Goal: Task Accomplishment & Management: Use online tool/utility

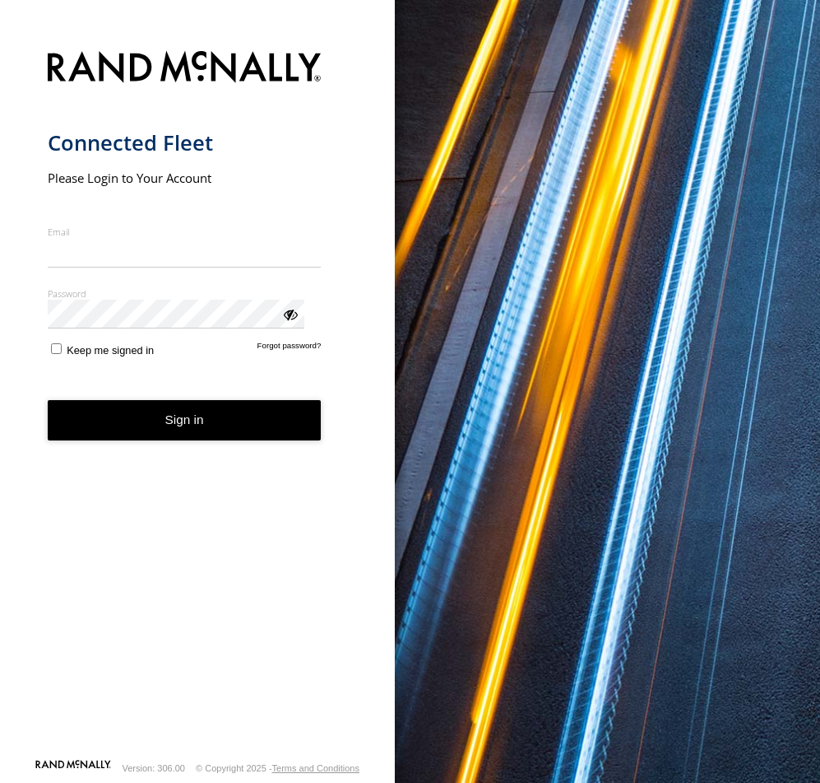
type input "**********"
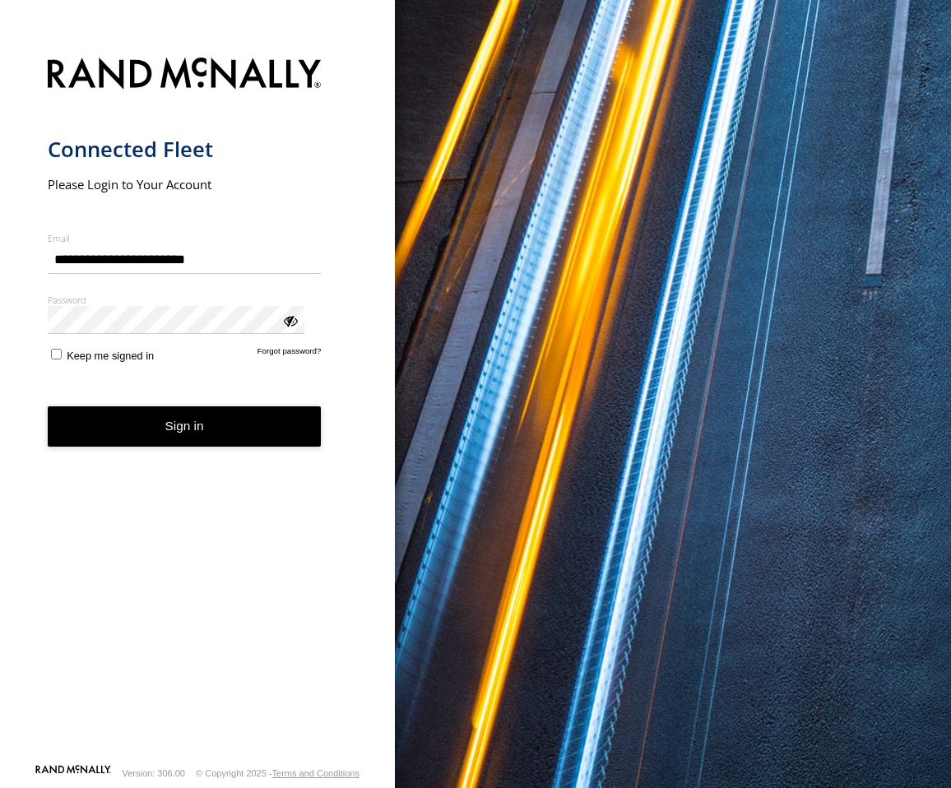
click at [95, 407] on button "Sign in" at bounding box center [185, 427] width 274 height 40
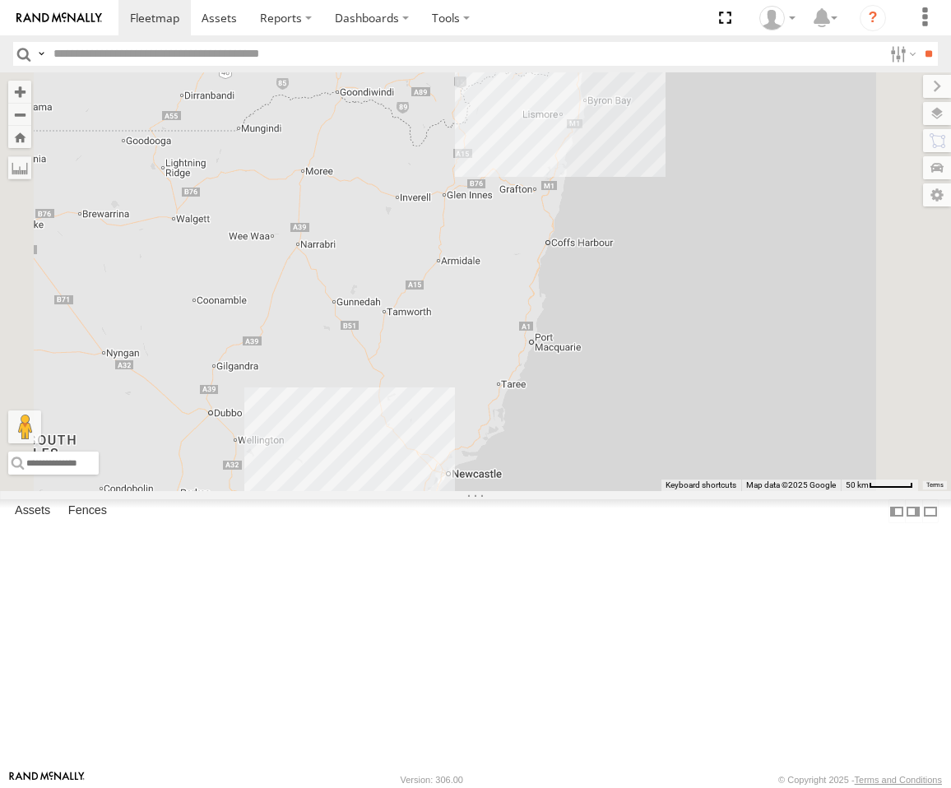
click at [0, 0] on div "Squeak - Dark Green" at bounding box center [0, 0] width 0 height 0
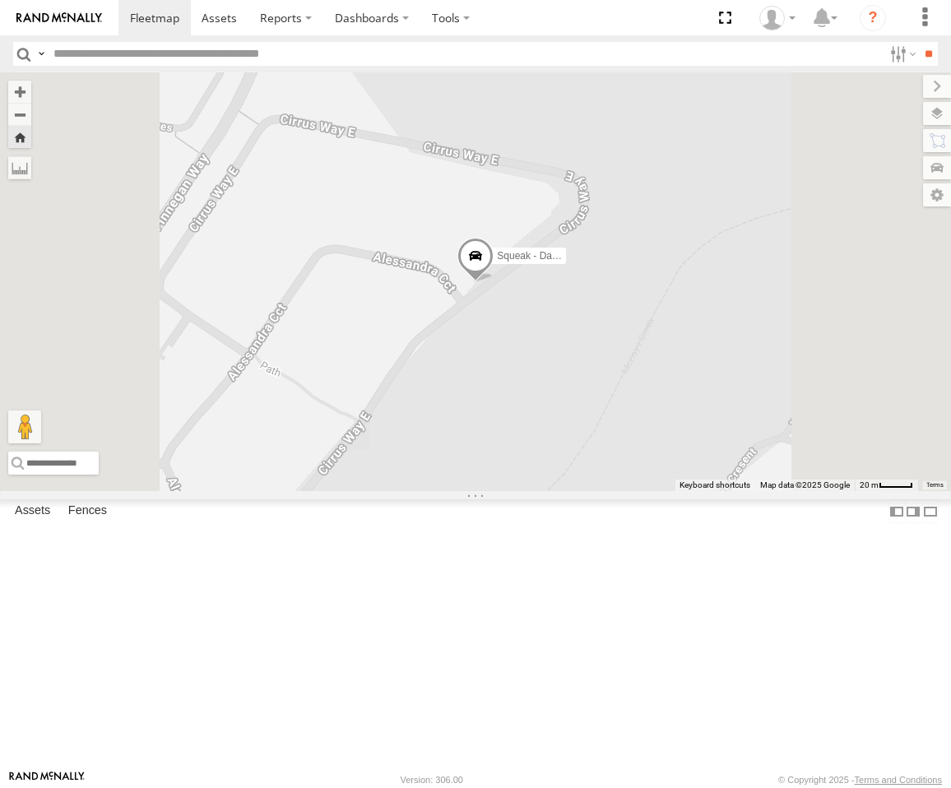
click at [494, 282] on span at bounding box center [476, 260] width 36 height 44
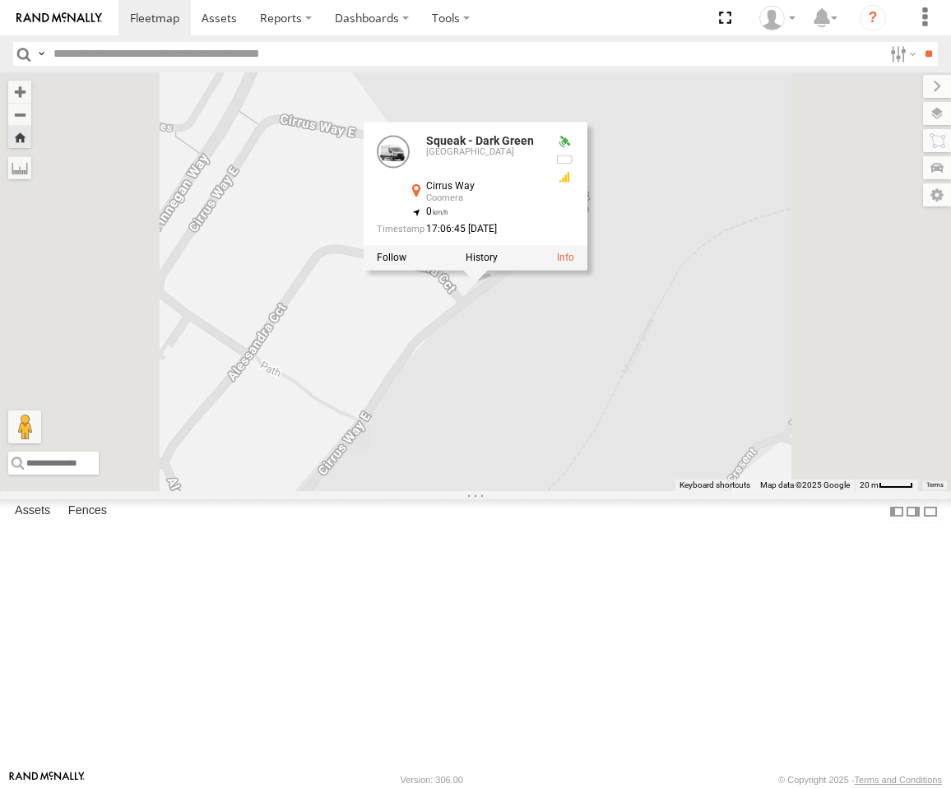
click at [683, 462] on div "Squeak - Dark Green Squeak - Dark Green Sydney Cirrus Way Coomera -27.83568 , 1…" at bounding box center [475, 281] width 951 height 419
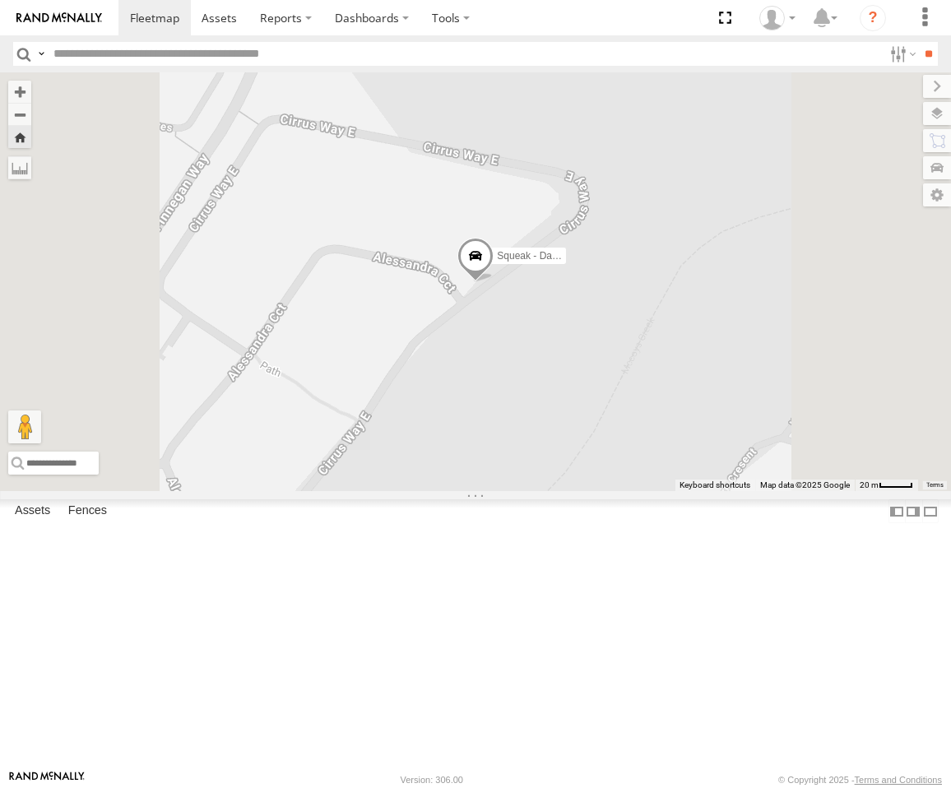
click at [494, 282] on span at bounding box center [476, 260] width 36 height 44
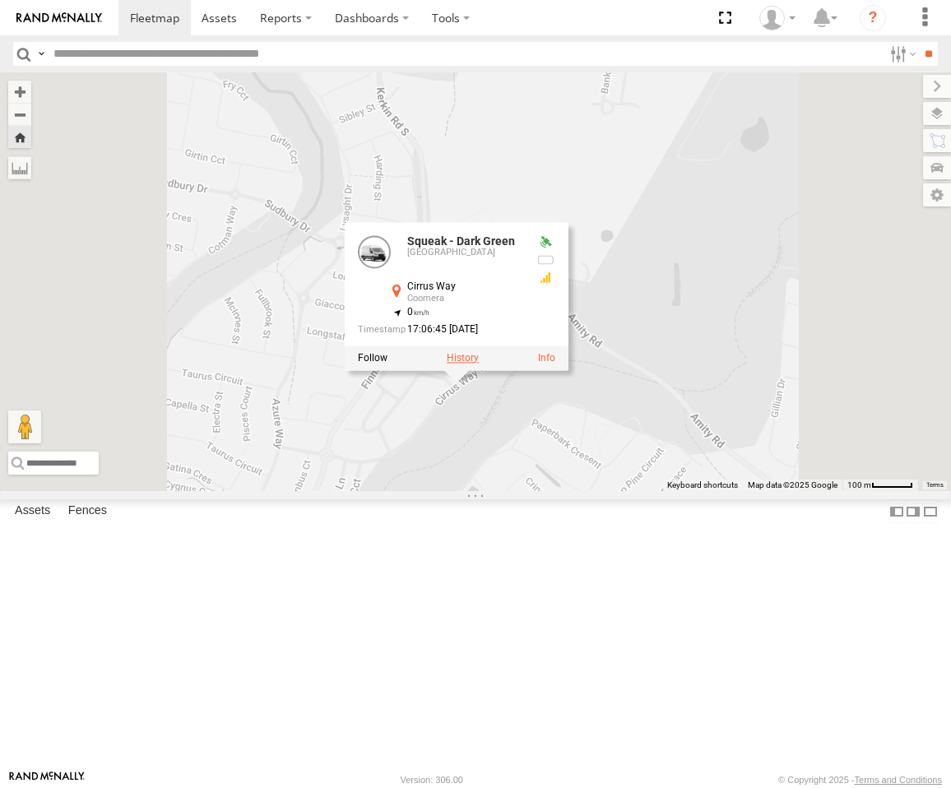
click at [479, 364] on label at bounding box center [463, 358] width 32 height 12
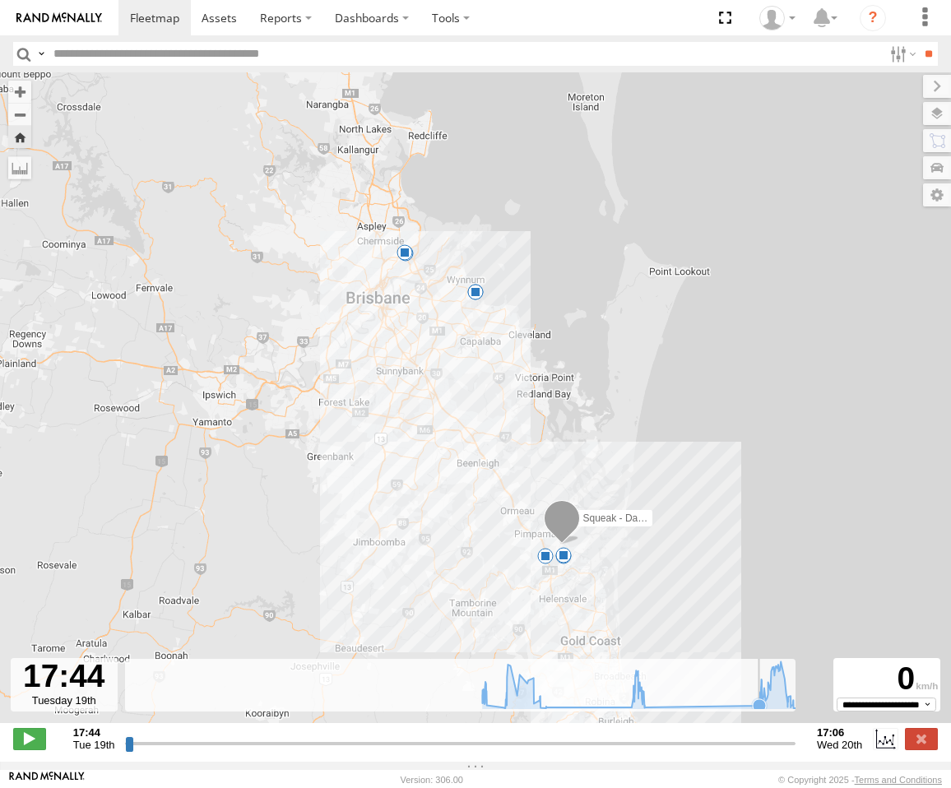
click at [749, 709] on icon at bounding box center [643, 685] width 337 height 47
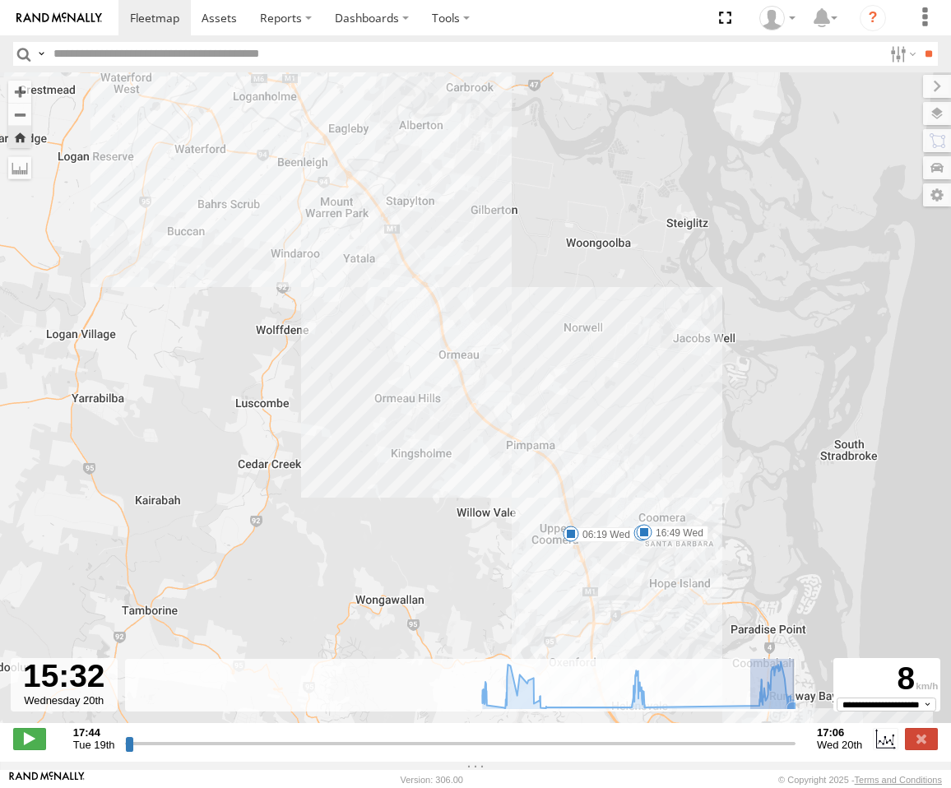
drag, startPoint x: 744, startPoint y: 718, endPoint x: 788, endPoint y: 719, distance: 43.6
click at [788, 716] on g at bounding box center [643, 689] width 337 height 54
type input "**********"
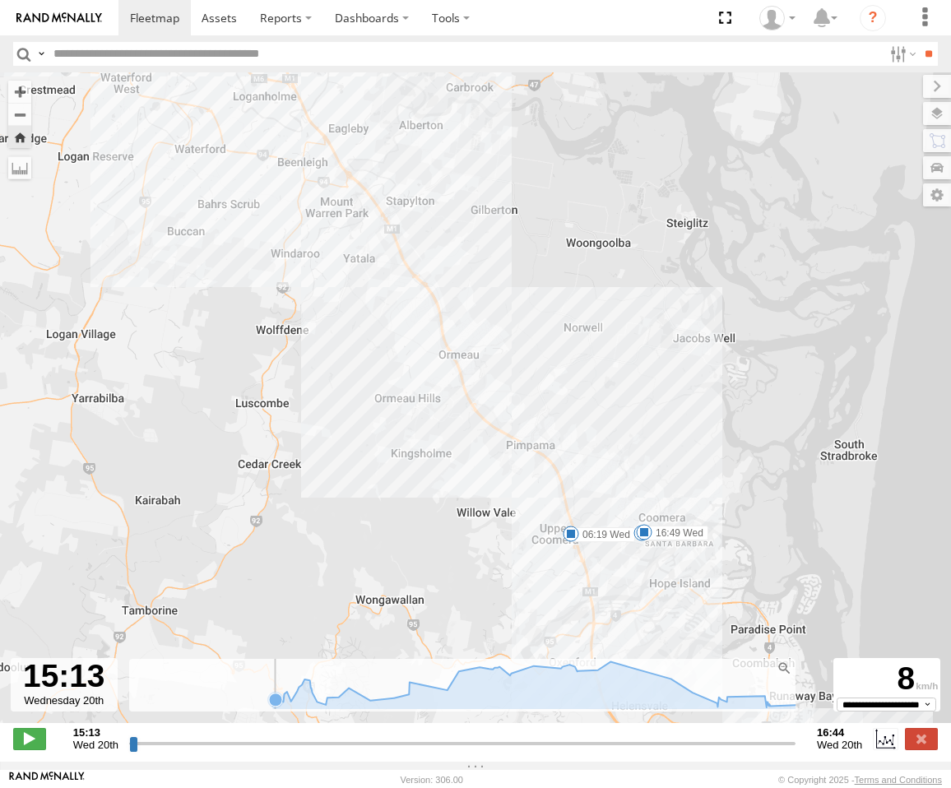
click at [267, 708] on g at bounding box center [275, 699] width 16 height 16
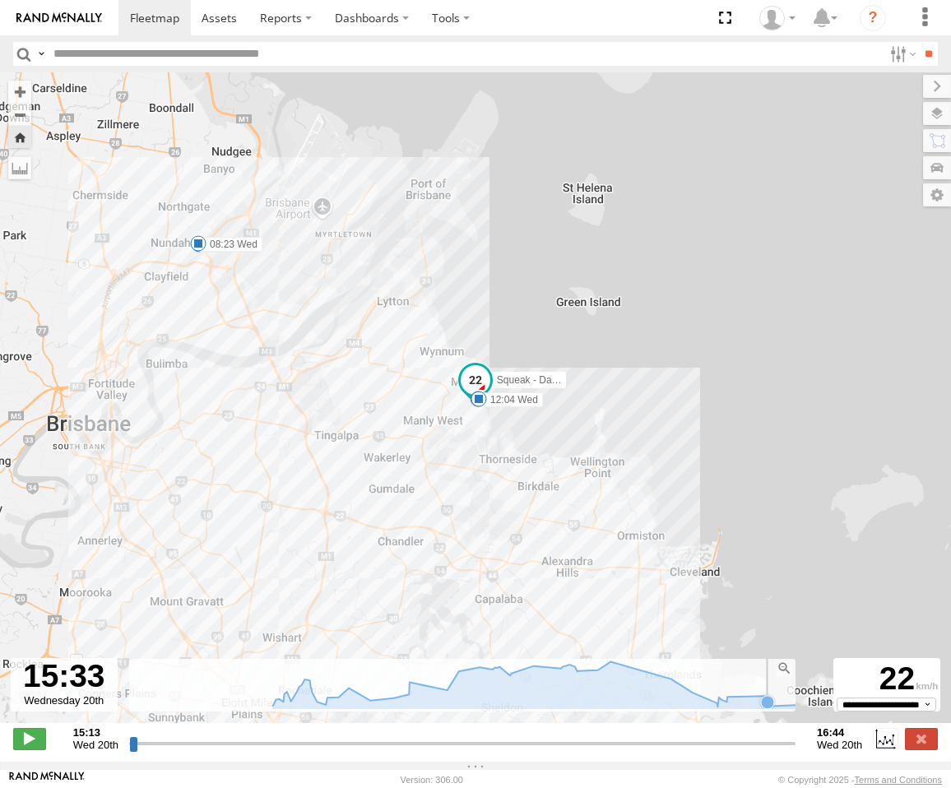
click at [761, 709] on icon at bounding box center [767, 702] width 13 height 13
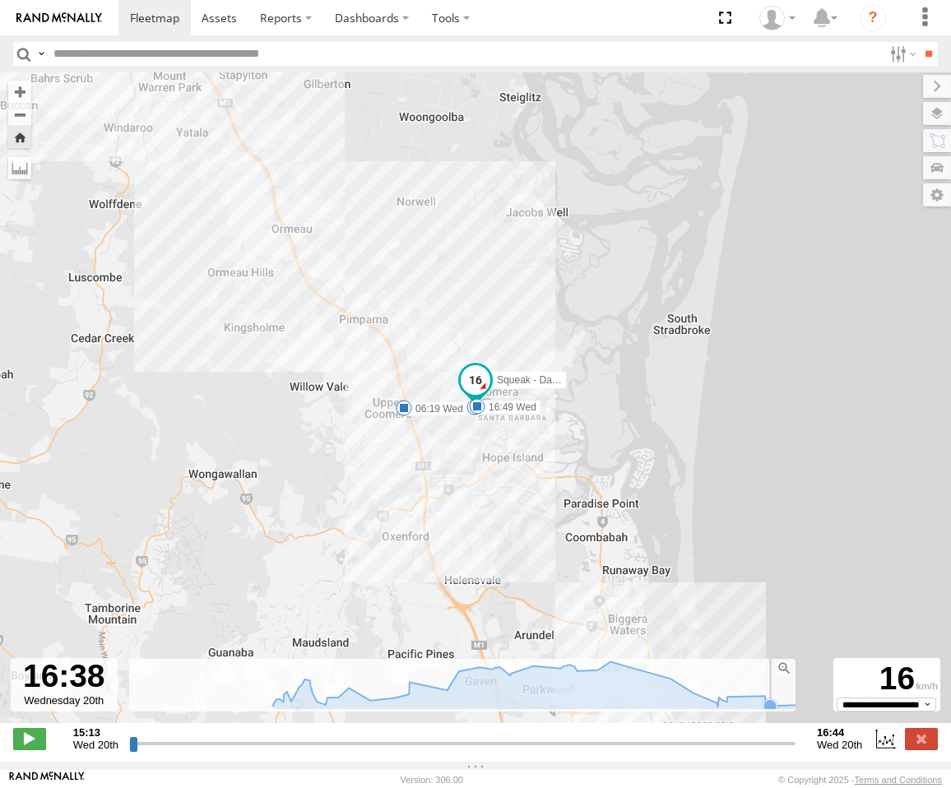
click at [766, 713] on icon at bounding box center [770, 705] width 13 height 13
click at [748, 708] on icon at bounding box center [541, 685] width 555 height 46
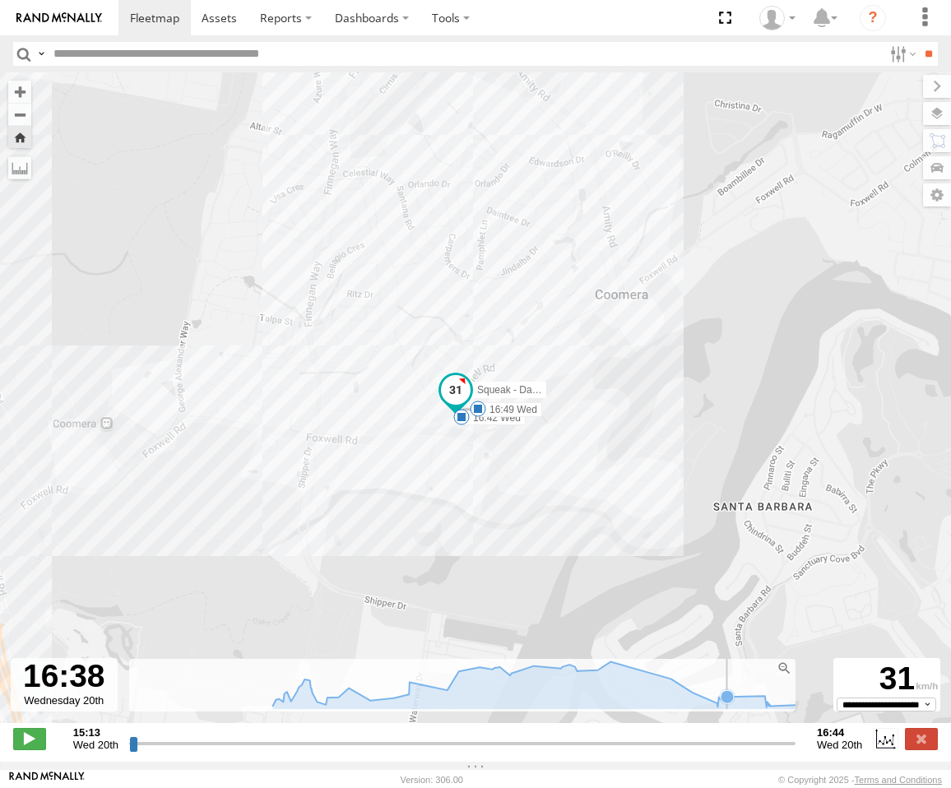
click at [728, 704] on icon at bounding box center [541, 685] width 555 height 46
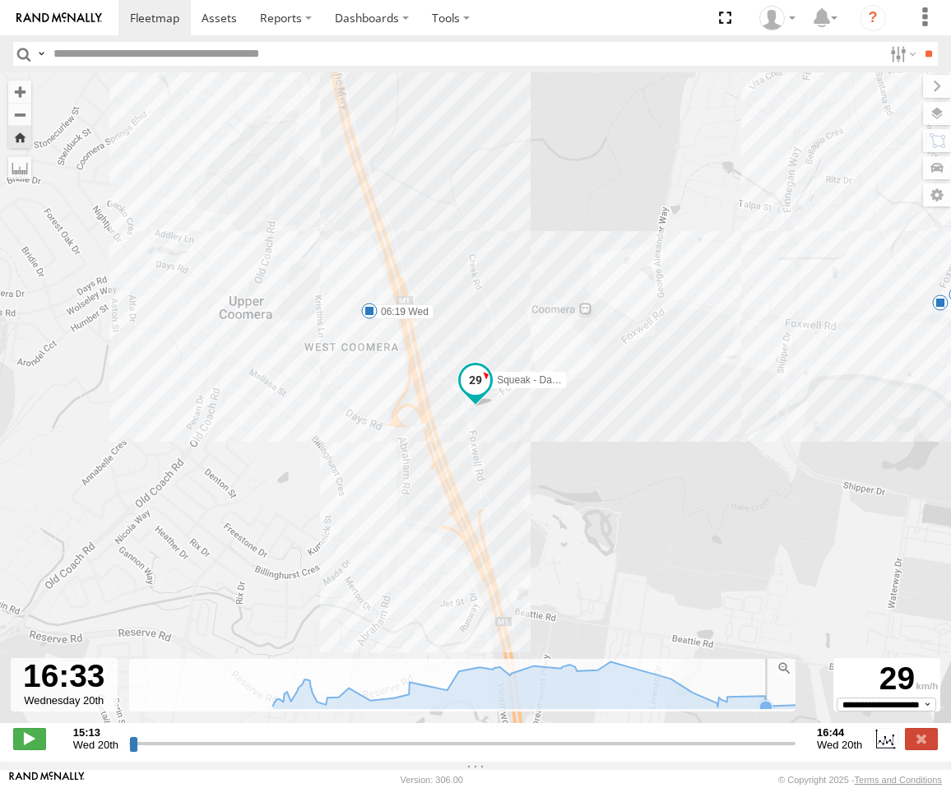
click at [760, 706] on icon at bounding box center [541, 685] width 555 height 46
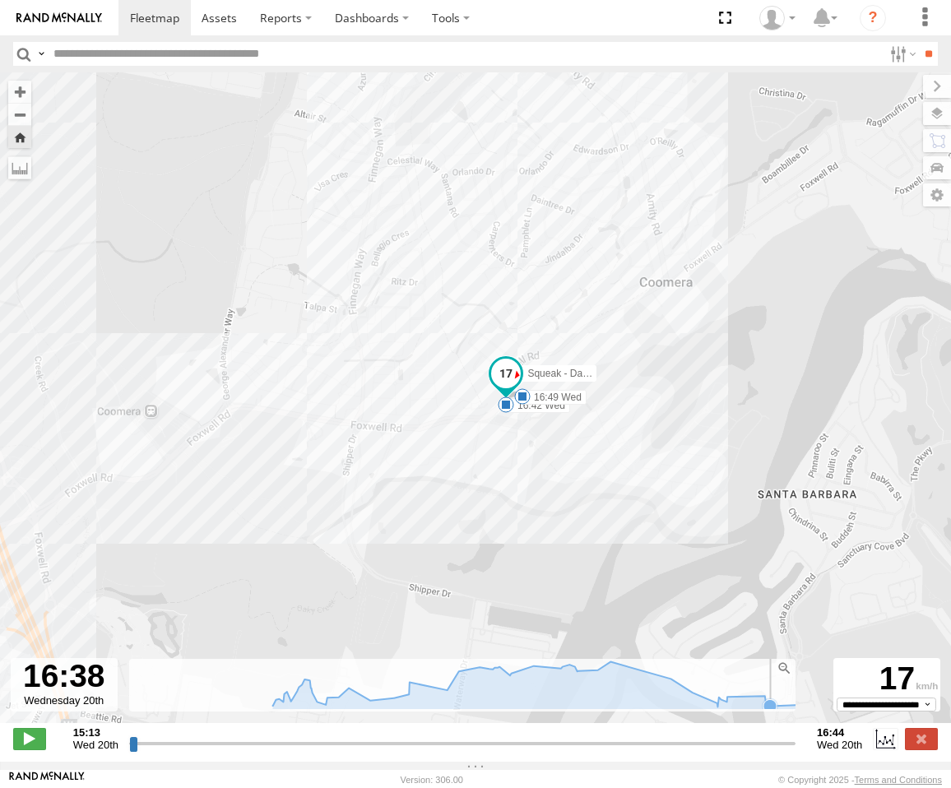
click at [765, 713] on icon at bounding box center [770, 705] width 13 height 13
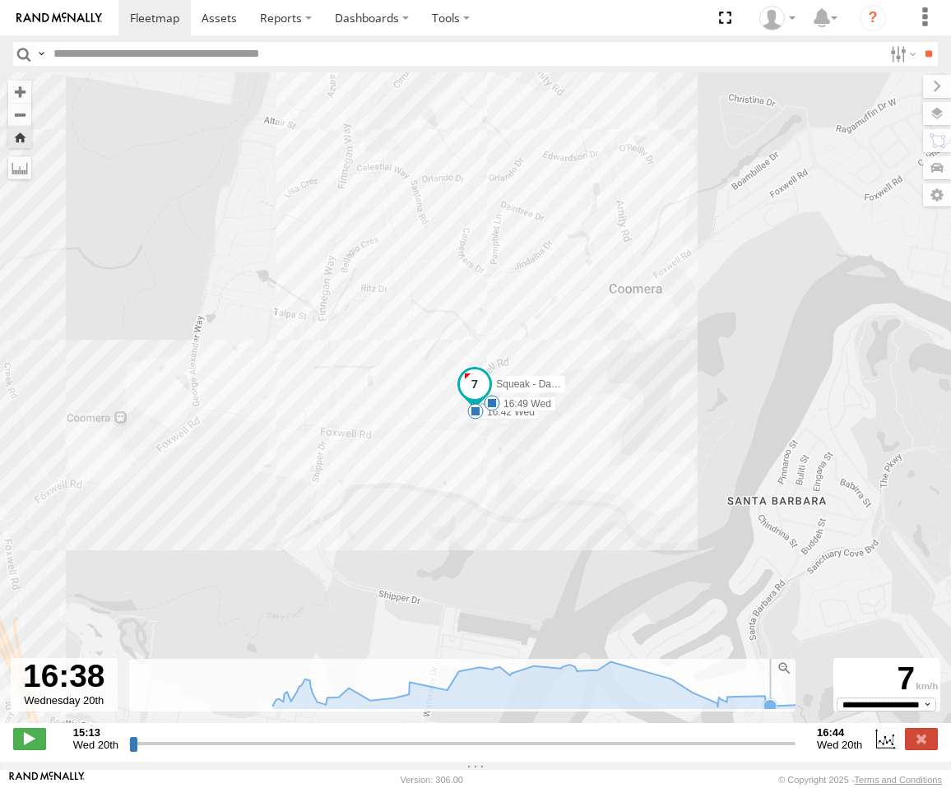
drag, startPoint x: 771, startPoint y: 718, endPoint x: 783, endPoint y: 718, distance: 11.5
click at [772, 708] on icon at bounding box center [541, 685] width 555 height 46
click at [801, 707] on icon at bounding box center [806, 700] width 13 height 13
click at [800, 707] on icon at bounding box center [806, 700] width 13 height 13
click at [804, 713] on icon at bounding box center [808, 706] width 13 height 13
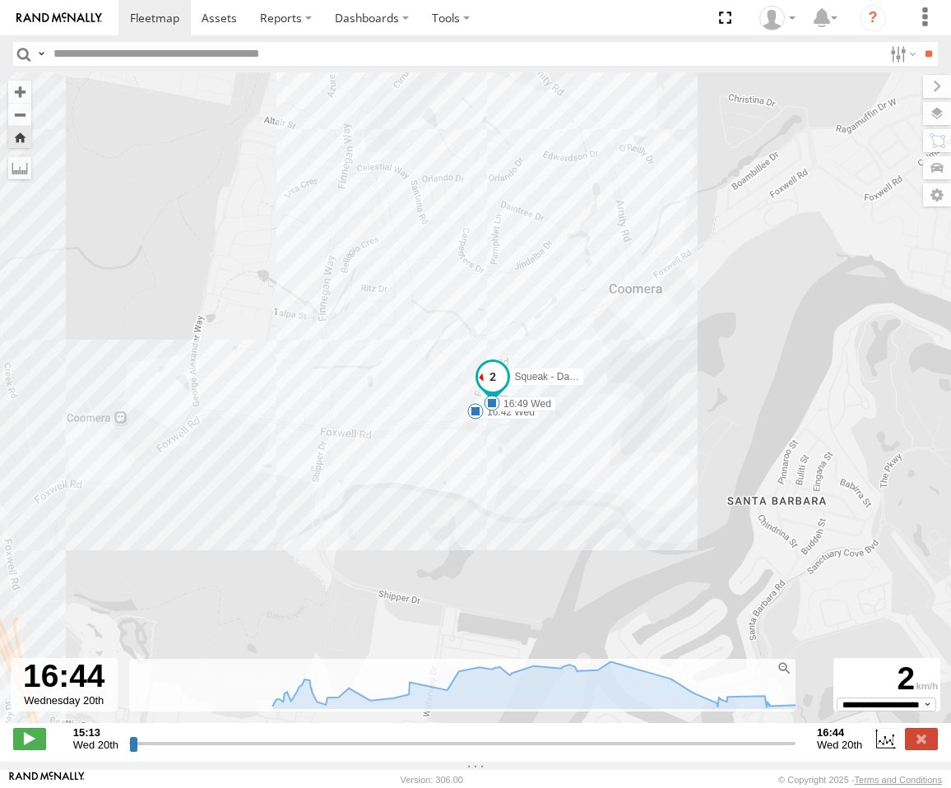
click at [806, 721] on div "Squeak - Dark Green 06:19 Wed 07:58 Wed 08:23 Wed 11:47 Wed 12:04 Wed 16:42 Wed…" at bounding box center [475, 406] width 951 height 668
click at [809, 717] on div "Squeak - Dark Green 06:19 Wed 07:58 Wed 08:23 Wed 11:47 Wed 12:04 Wed 16:42 Wed…" at bounding box center [475, 406] width 951 height 668
click at [813, 722] on div "Squeak - Dark Green 06:19 Wed 07:58 Wed 08:23 Wed 11:47 Wed 12:04 Wed 16:42 Wed…" at bounding box center [475, 406] width 951 height 668
click at [803, 713] on icon at bounding box center [808, 706] width 13 height 13
click at [804, 715] on icon at bounding box center [810, 708] width 13 height 13
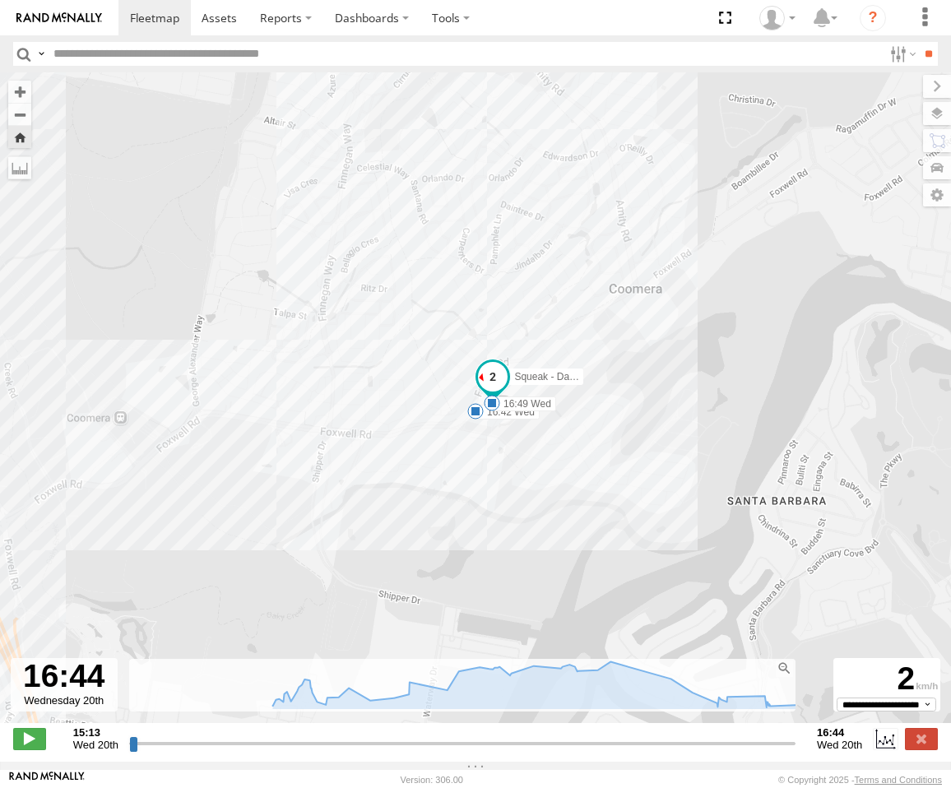
click at [804, 715] on icon at bounding box center [810, 708] width 13 height 13
click at [764, 713] on icon at bounding box center [770, 705] width 13 height 13
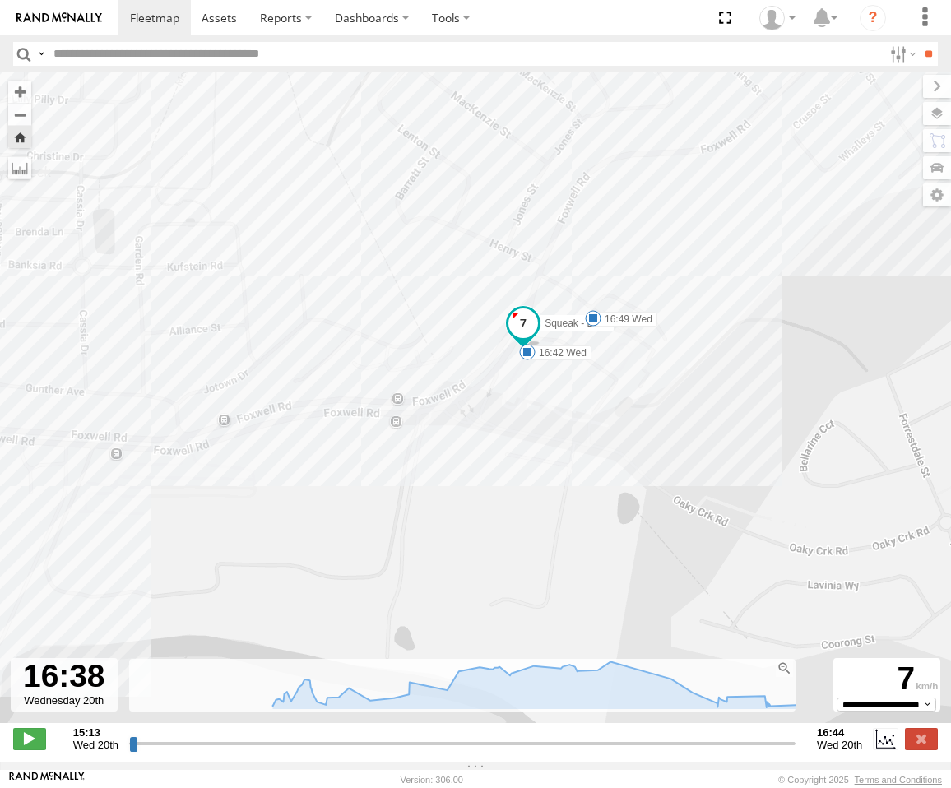
drag, startPoint x: 493, startPoint y: 367, endPoint x: 606, endPoint y: 549, distance: 214.0
click at [606, 550] on div "Squeak - Dark Green 06:19 Wed 07:58 Wed 08:23 Wed 11:47 Wed 12:04 Wed 16:42 Wed…" at bounding box center [475, 406] width 951 height 668
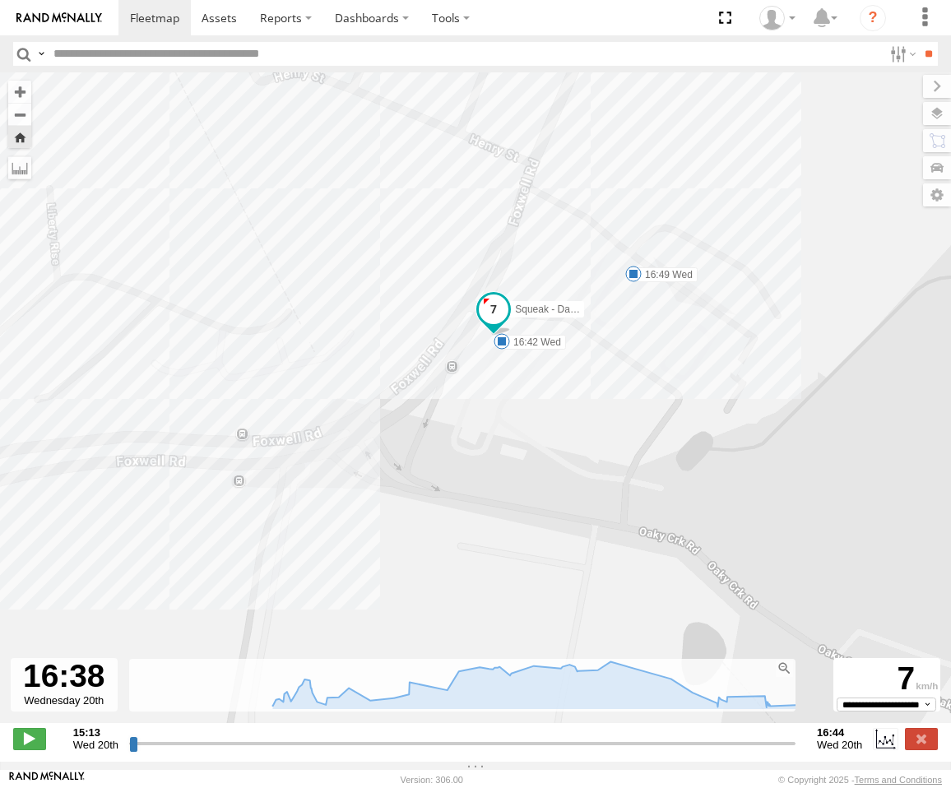
click at [804, 715] on icon at bounding box center [810, 708] width 13 height 13
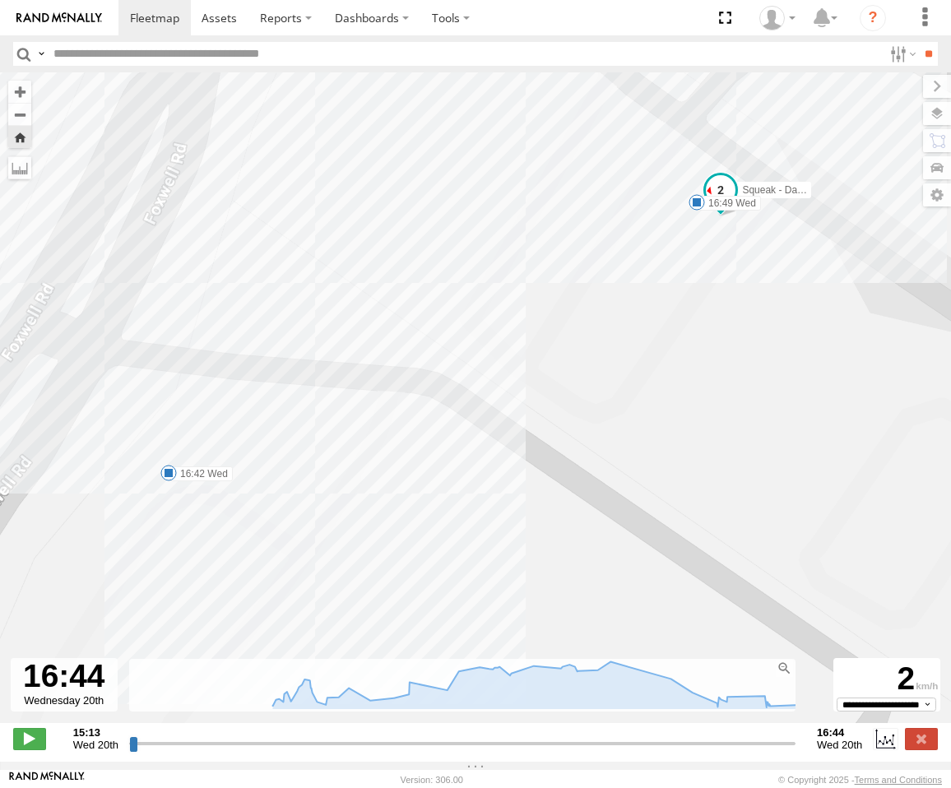
click at [727, 196] on span at bounding box center [721, 190] width 30 height 30
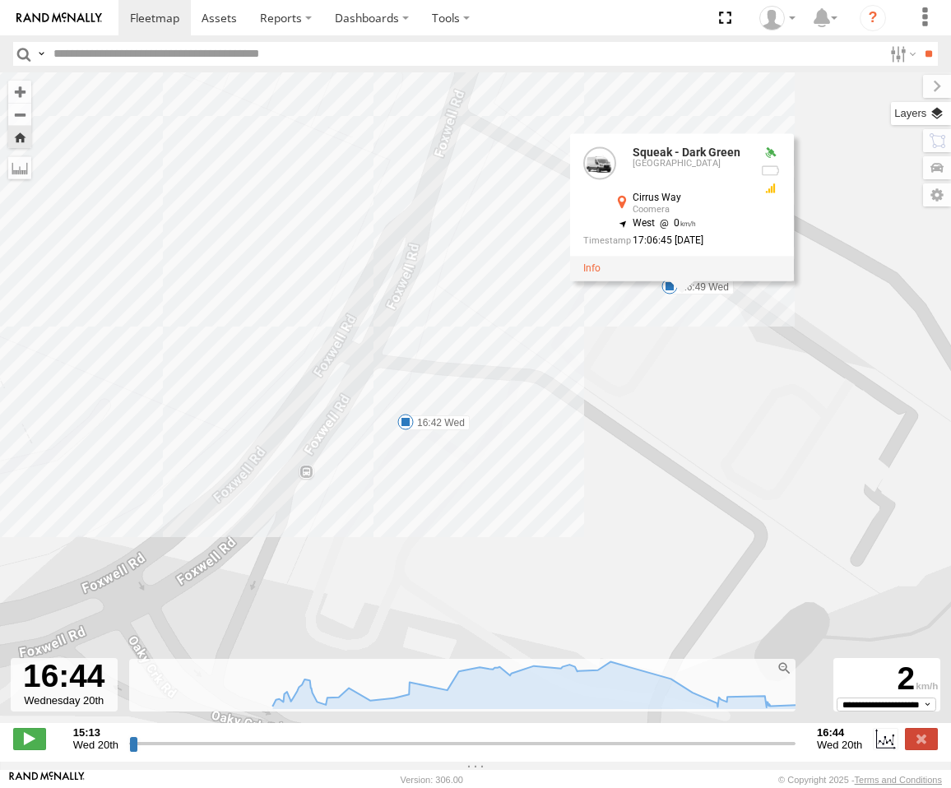
click at [937, 111] on label at bounding box center [921, 113] width 60 height 23
click at [0, 0] on span "Overlays" at bounding box center [0, 0] width 0 height 0
click at [0, 0] on span "Basemaps" at bounding box center [0, 0] width 0 height 0
click at [0, 0] on span "Satellite" at bounding box center [0, 0] width 0 height 0
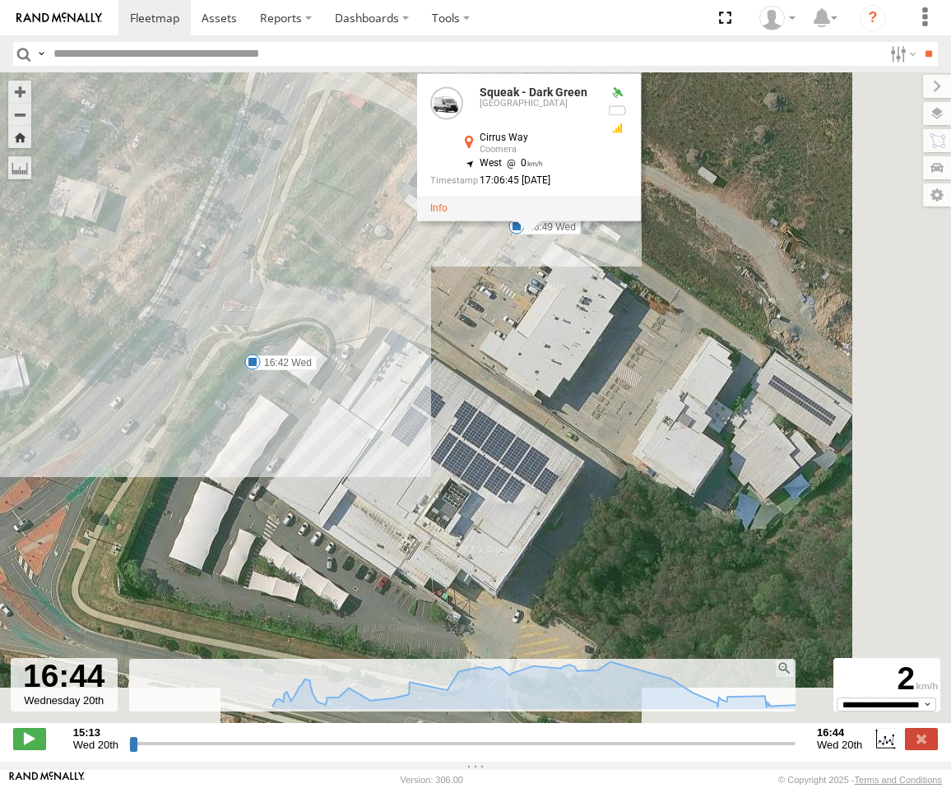
drag, startPoint x: 626, startPoint y: 381, endPoint x: 470, endPoint y: 320, distance: 167.8
click at [470, 320] on div "Squeak - Dark Green 06:19 Wed 07:58 Wed 08:23 Wed 11:47 Wed 12:04 Wed 16:42 Wed…" at bounding box center [475, 406] width 951 height 668
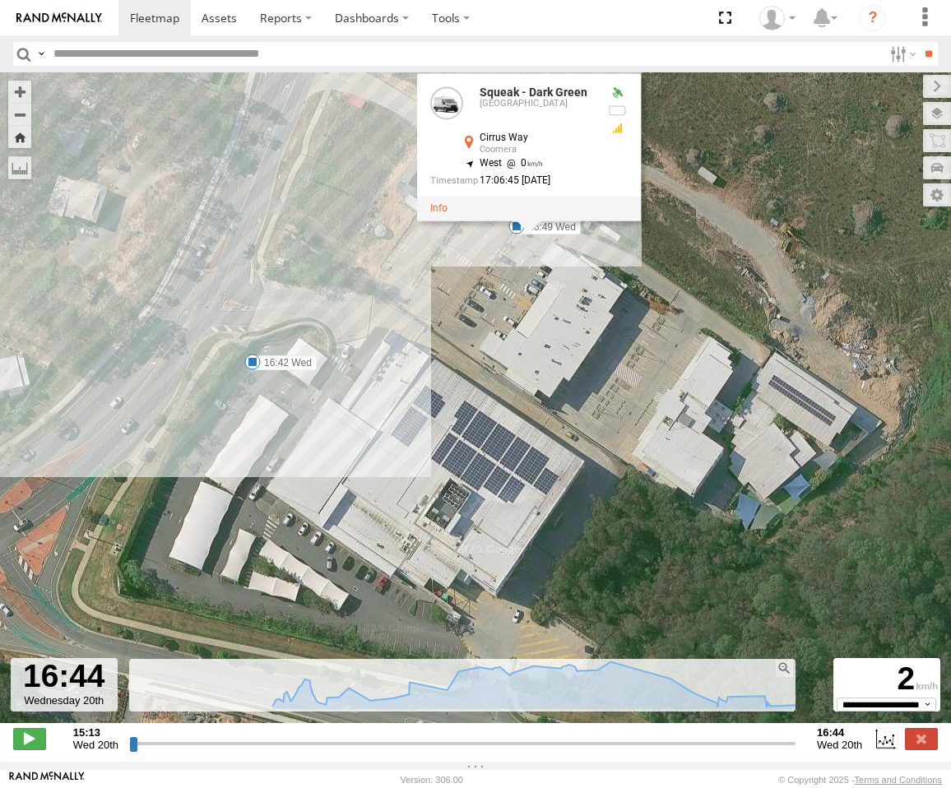
click at [470, 314] on div "Squeak - Dark Green 06:19 Wed 07:58 Wed 08:23 Wed 11:47 Wed 12:04 Wed 16:42 Wed…" at bounding box center [475, 406] width 951 height 668
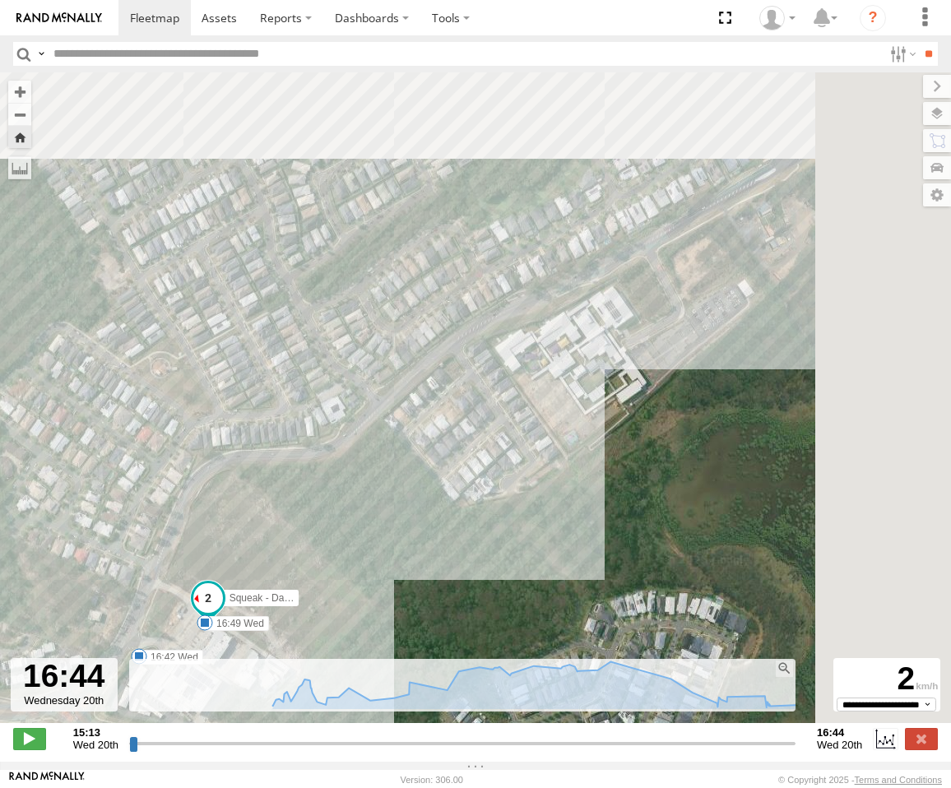
drag, startPoint x: 625, startPoint y: 252, endPoint x: 513, endPoint y: 404, distance: 189.0
click at [354, 502] on div "Squeak - Dark Green 06:19 Wed 07:58 Wed 08:23 Wed 11:47 Wed 12:04 Wed 16:42 Wed…" at bounding box center [475, 406] width 951 height 668
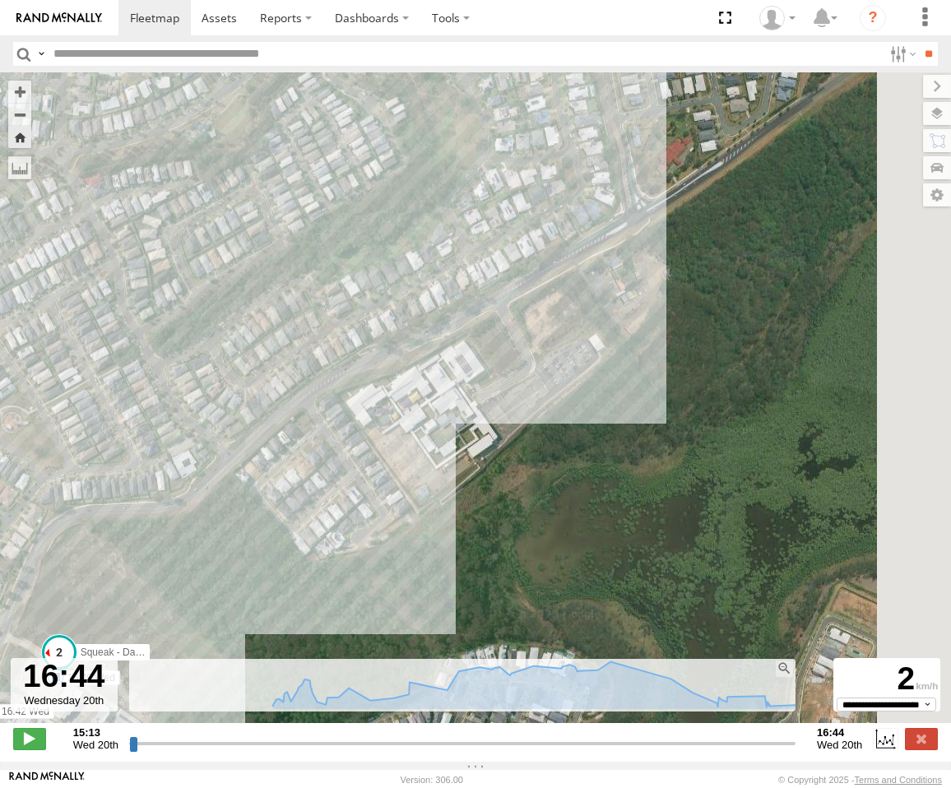
drag, startPoint x: 612, startPoint y: 358, endPoint x: 294, endPoint y: 462, distance: 335.2
click at [290, 476] on div "Squeak - Dark Green 06:19 Wed 07:58 Wed 08:23 Wed 11:47 Wed 12:04 Wed 16:42 Wed…" at bounding box center [475, 406] width 951 height 668
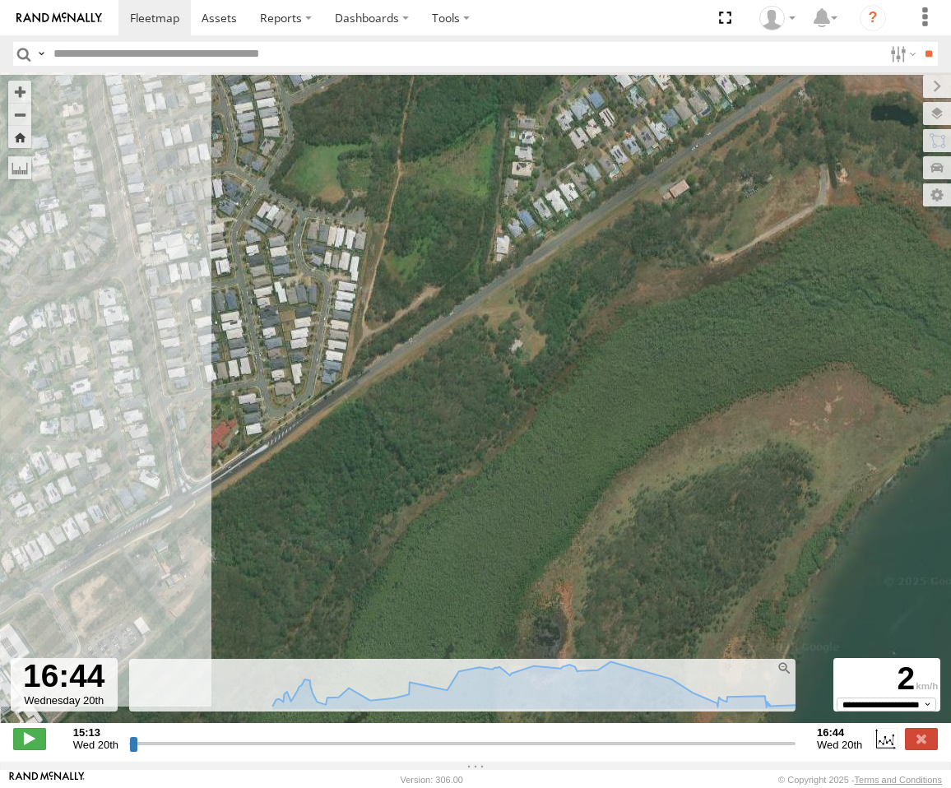
drag, startPoint x: 540, startPoint y: 216, endPoint x: 440, endPoint y: 370, distance: 183.3
click at [440, 370] on div "Squeak - Dark Green 06:19 Wed 07:58 Wed 08:23 Wed 11:47 Wed 12:04 Wed 16:42 Wed…" at bounding box center [475, 406] width 951 height 668
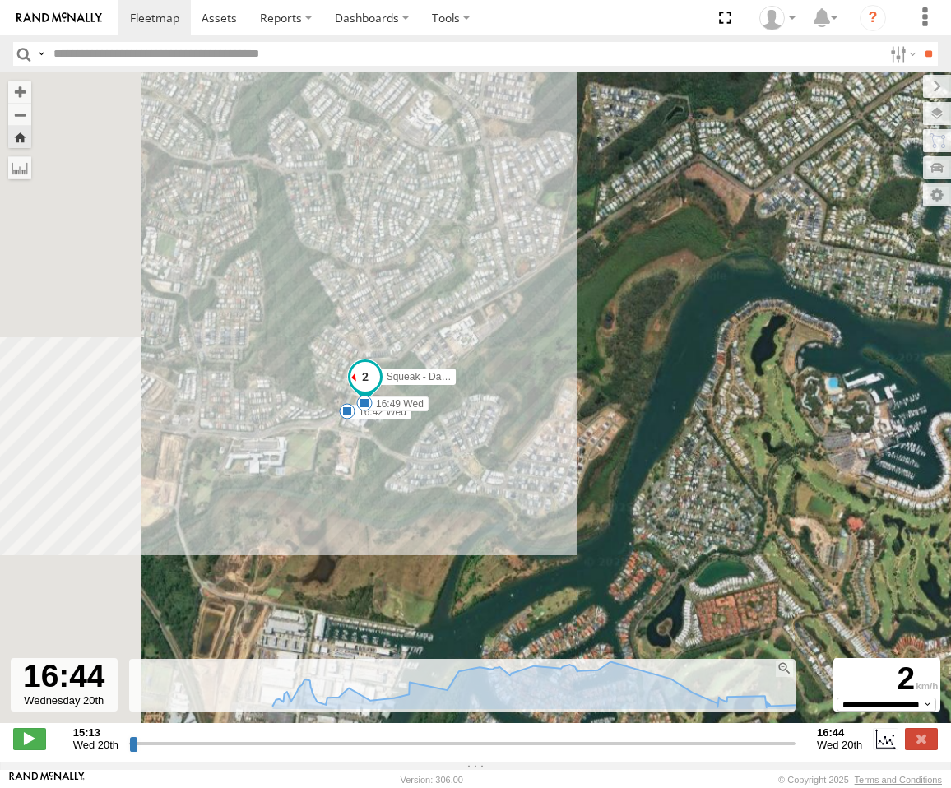
drag, startPoint x: 223, startPoint y: 527, endPoint x: 390, endPoint y: 417, distance: 199.7
click at [390, 417] on label "16:42 Wed" at bounding box center [379, 412] width 64 height 15
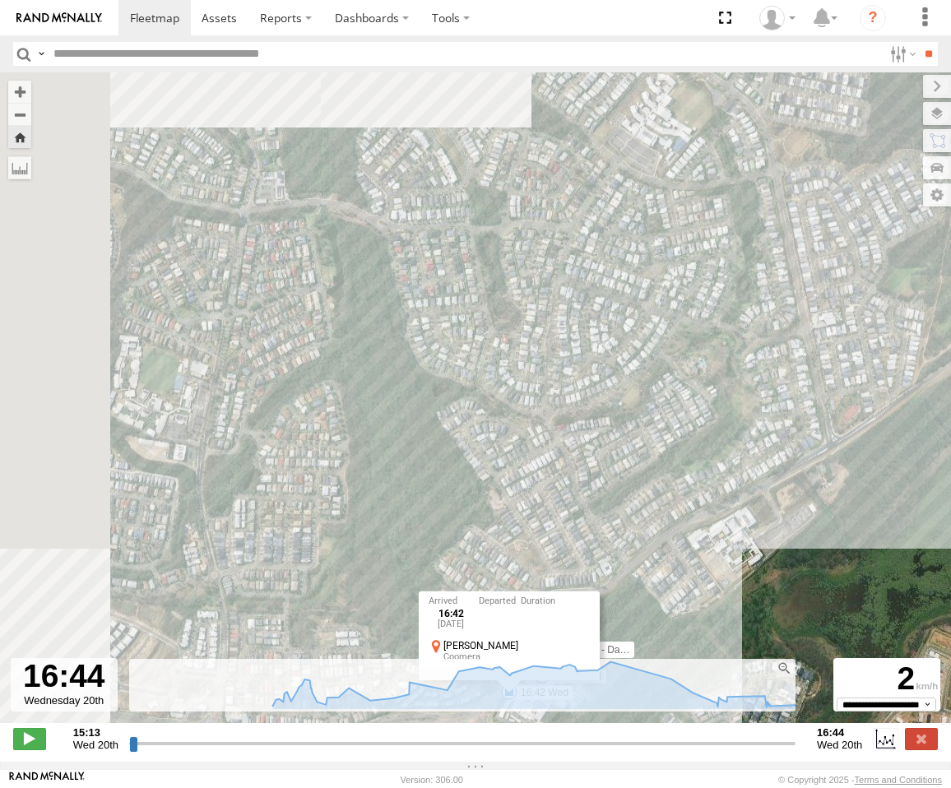
drag, startPoint x: 225, startPoint y: 369, endPoint x: 343, endPoint y: 543, distance: 210.4
click at [343, 543] on div "Squeak - Dark Green 06:19 Wed 07:58 Wed 08:23 Wed 11:47 Wed 12:04 Wed 16:42 Wed…" at bounding box center [475, 406] width 951 height 668
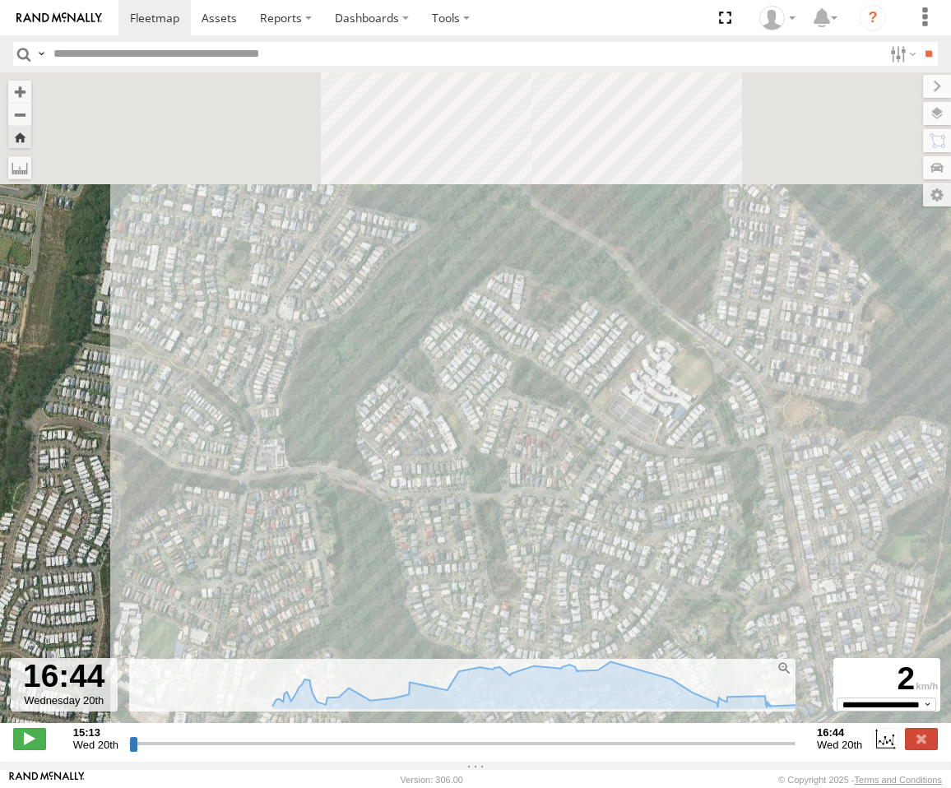
drag, startPoint x: 293, startPoint y: 438, endPoint x: 270, endPoint y: 584, distance: 148.3
click at [270, 585] on div "Squeak - Dark Green 06:19 Wed 07:58 Wed 08:23 Wed 11:47 Wed 12:04 Wed 16:42 Wed…" at bounding box center [475, 406] width 951 height 668
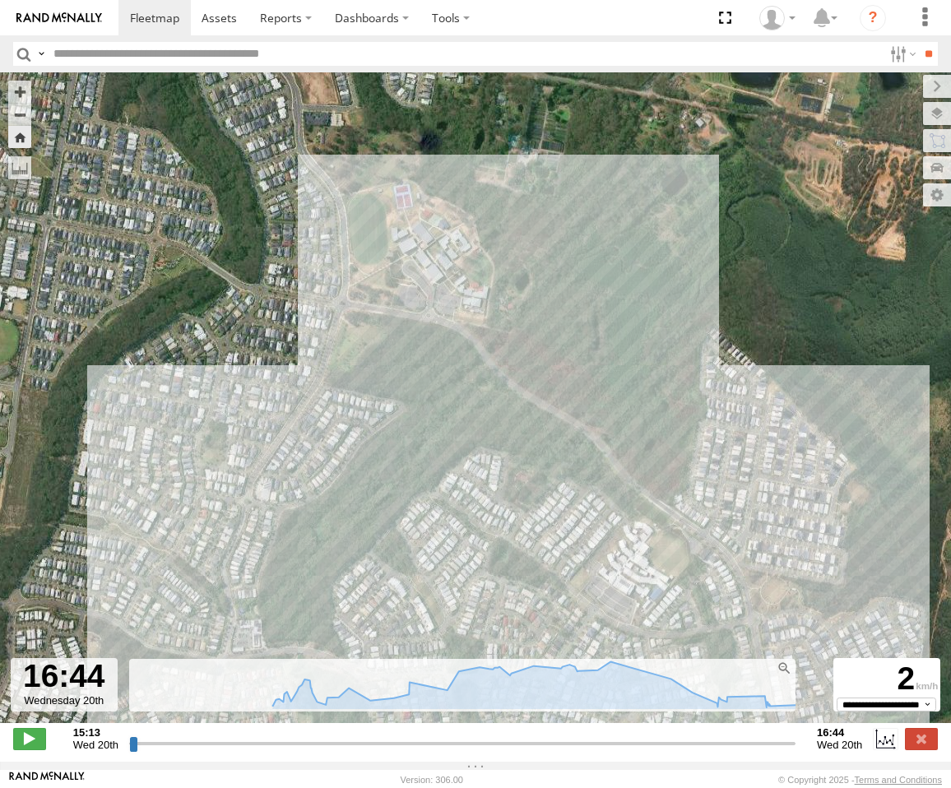
click at [375, 434] on div "Squeak - Dark Green 06:19 Wed 07:58 Wed 08:23 Wed 11:47 Wed 12:04 Wed 16:42 Wed…" at bounding box center [475, 406] width 951 height 668
click at [379, 431] on div "Squeak - Dark Green 06:19 Wed 07:58 Wed 08:23 Wed 11:47 Wed 12:04 Wed 16:42 Wed…" at bounding box center [475, 406] width 951 height 668
click at [380, 431] on div "Squeak - Dark Green 06:19 Wed 07:58 Wed 08:23 Wed 11:47 Wed 12:04 Wed 16:42 Wed…" at bounding box center [475, 406] width 951 height 668
click at [142, 24] on span at bounding box center [154, 18] width 49 height 16
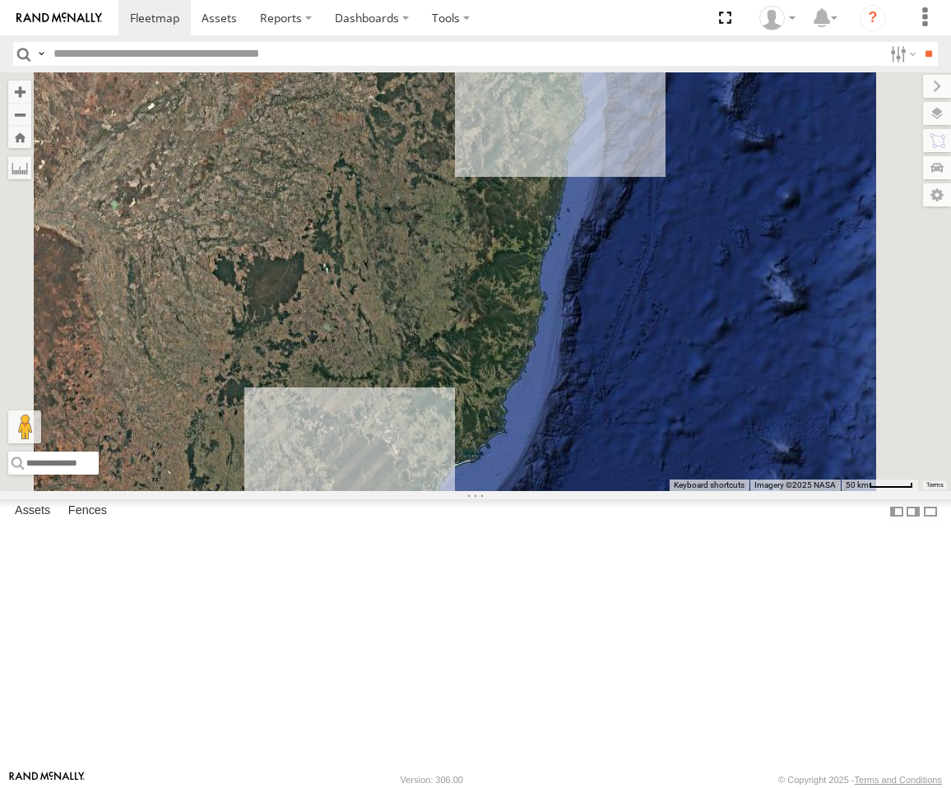
click at [0, 0] on div "Squeak - Dark Green Sydney" at bounding box center [0, 0] width 0 height 0
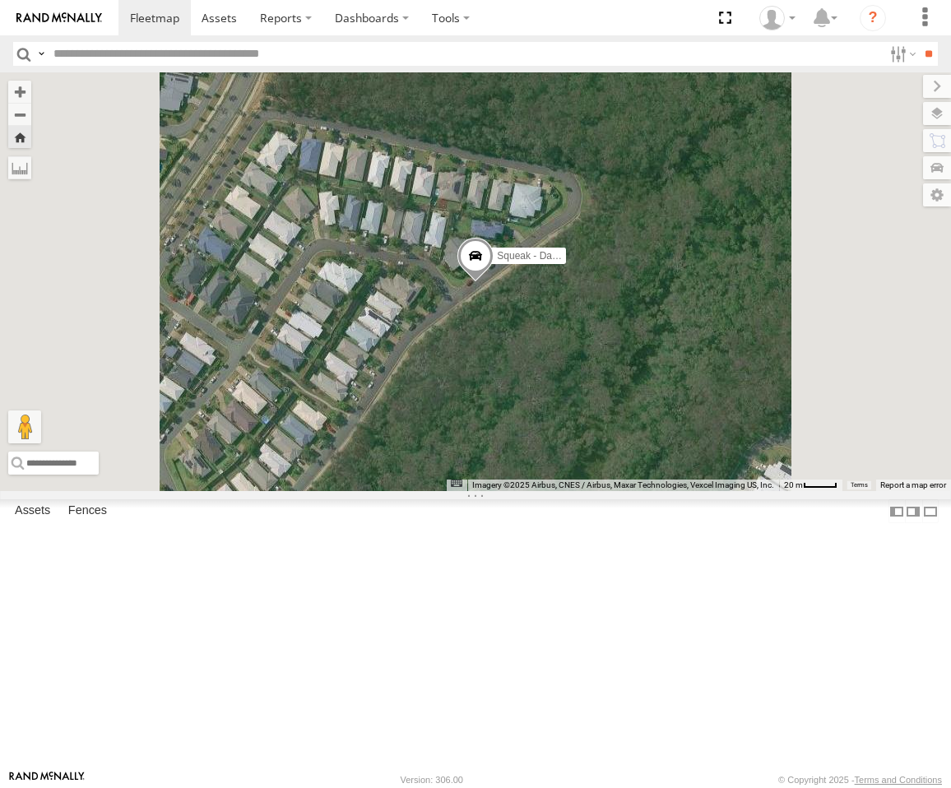
click at [494, 282] on span at bounding box center [476, 260] width 36 height 44
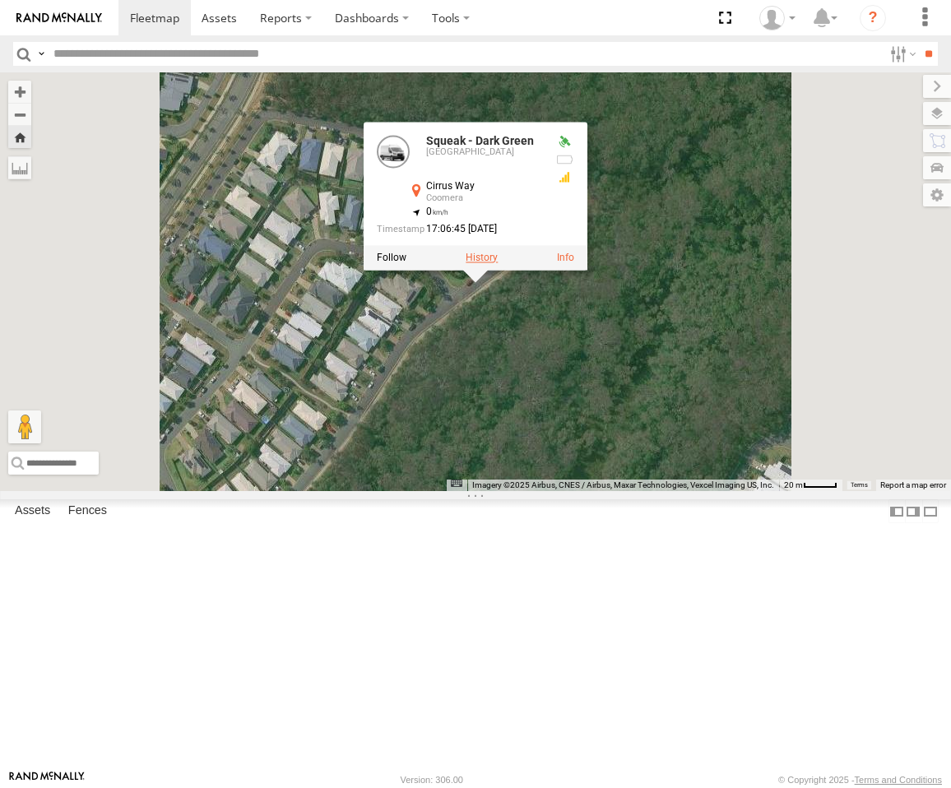
click at [498, 263] on label at bounding box center [482, 258] width 32 height 12
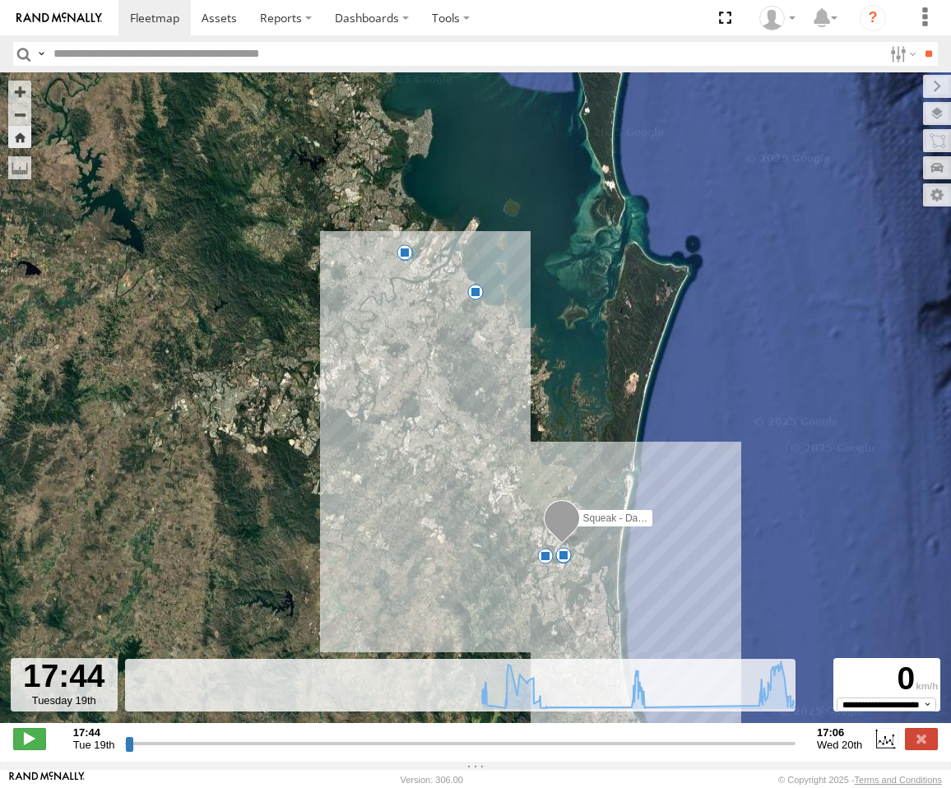
click at [794, 715] on icon at bounding box center [800, 708] width 13 height 13
drag, startPoint x: 778, startPoint y: 718, endPoint x: 809, endPoint y: 714, distance: 30.6
click at [809, 714] on div "← Move left → Move right ↑ Move up ↓ Move down + Zoom in - Zoom out Home Jump l…" at bounding box center [475, 417] width 951 height 690
type input "**********"
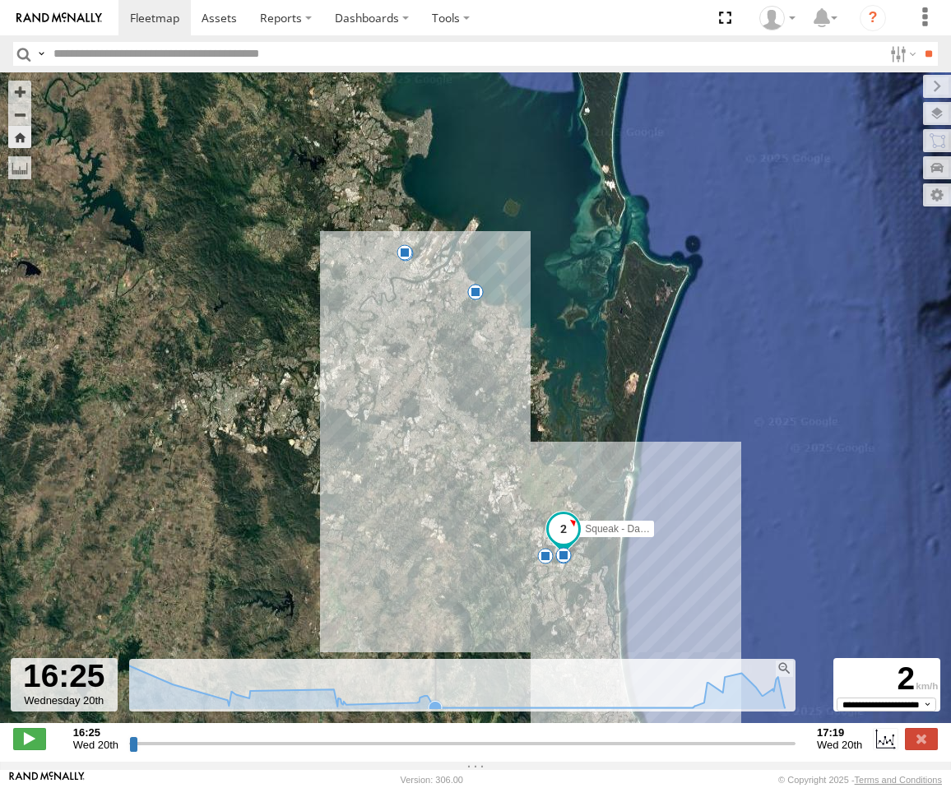
click at [435, 714] on icon at bounding box center [435, 707] width 13 height 13
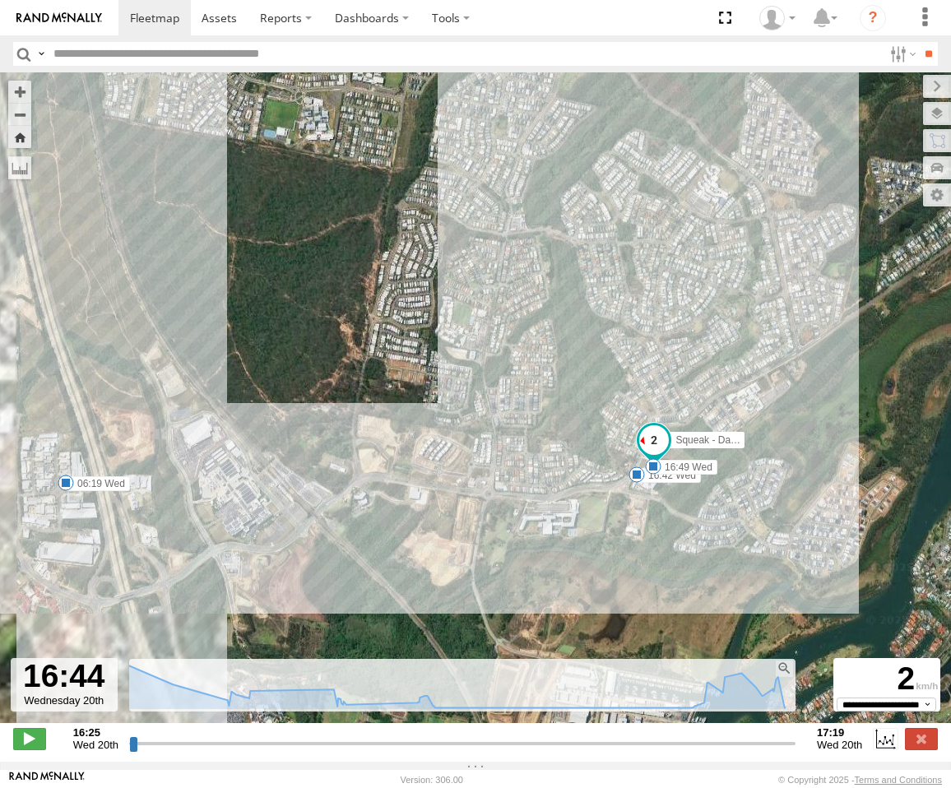
drag, startPoint x: 624, startPoint y: 553, endPoint x: 634, endPoint y: 301, distance: 252.0
click at [634, 301] on div "Squeak - Dark Green 06:19 Wed 07:58 Wed 08:23 Wed 11:47 Wed 12:04 Wed 16:42 Wed…" at bounding box center [475, 406] width 951 height 668
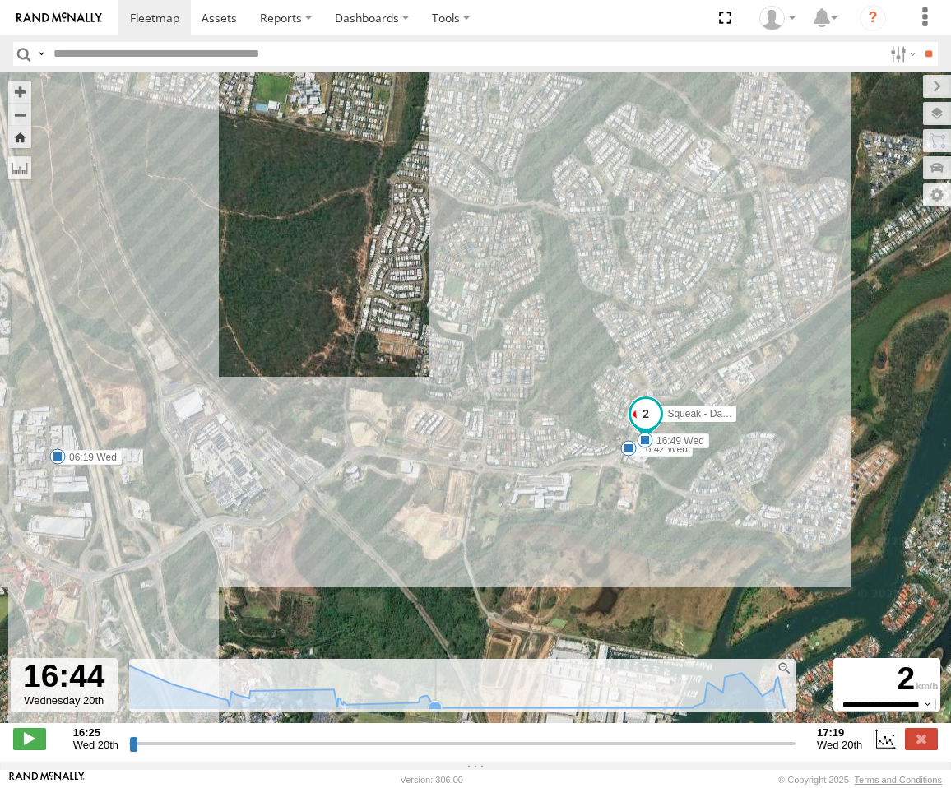
click at [432, 714] on icon at bounding box center [435, 707] width 13 height 13
click at [445, 708] on icon at bounding box center [455, 686] width 676 height 44
click at [417, 704] on icon at bounding box center [424, 696] width 16 height 16
click at [397, 708] on icon at bounding box center [455, 686] width 676 height 44
click at [476, 708] on icon at bounding box center [455, 686] width 676 height 44
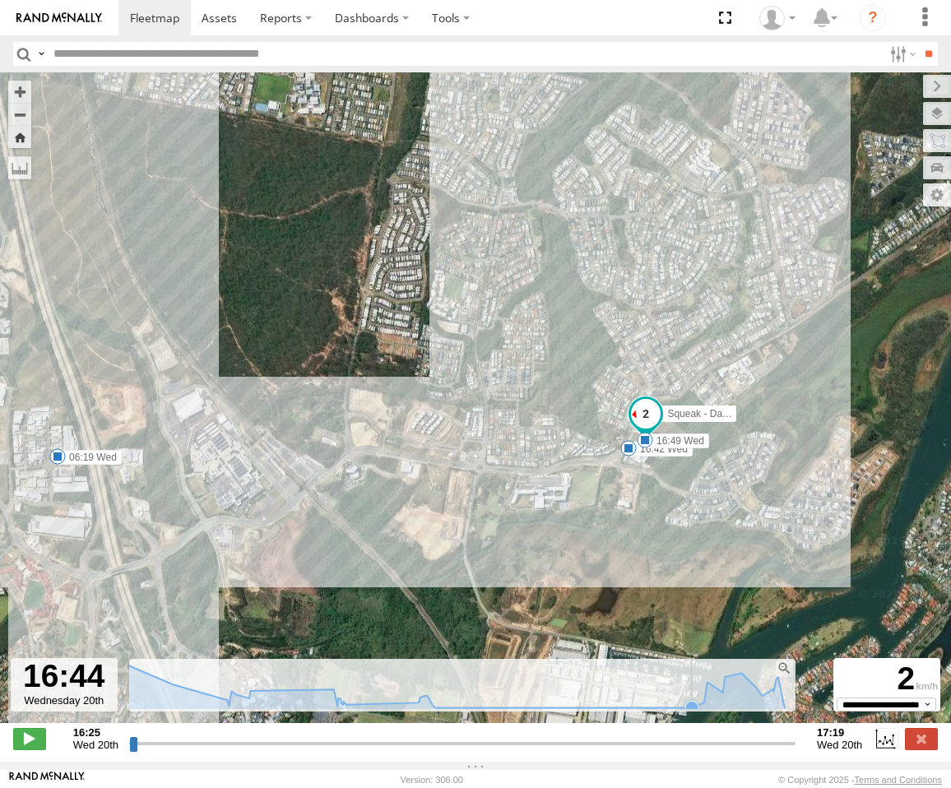
click at [686, 714] on icon at bounding box center [692, 707] width 13 height 13
drag, startPoint x: 697, startPoint y: 718, endPoint x: 704, endPoint y: 706, distance: 14.4
click at [698, 709] on icon at bounding box center [703, 702] width 13 height 13
click at [708, 691] on icon at bounding box center [708, 683] width 16 height 16
drag, startPoint x: 728, startPoint y: 693, endPoint x: 742, endPoint y: 695, distance: 14.2
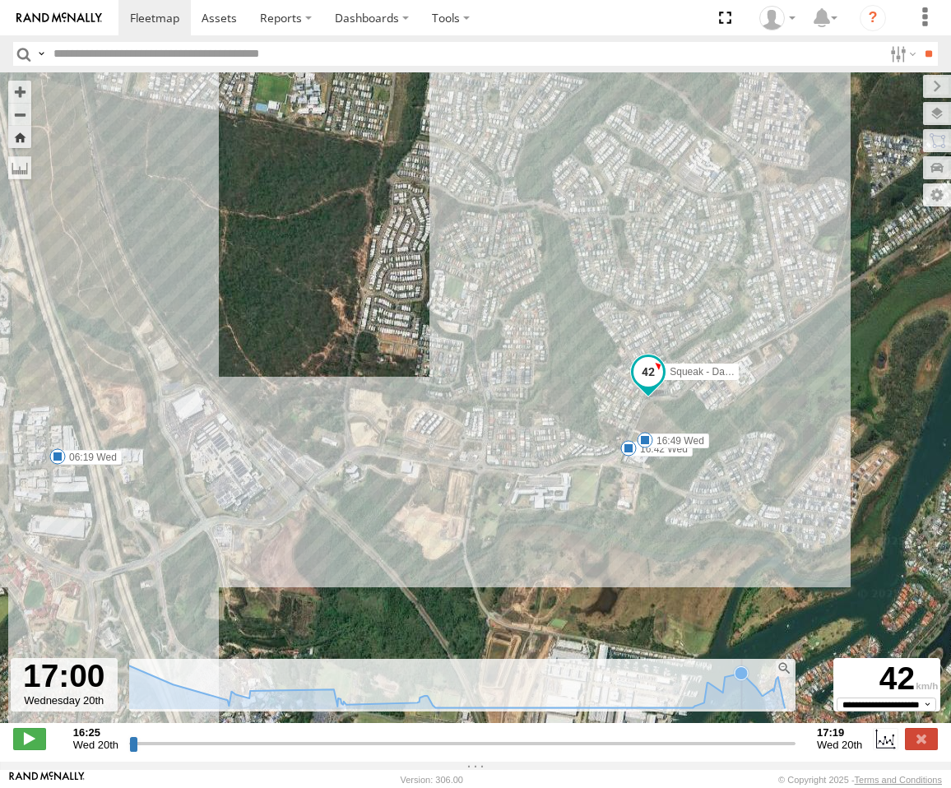
click at [730, 693] on g at bounding box center [455, 686] width 676 height 45
click at [750, 695] on icon at bounding box center [756, 687] width 13 height 13
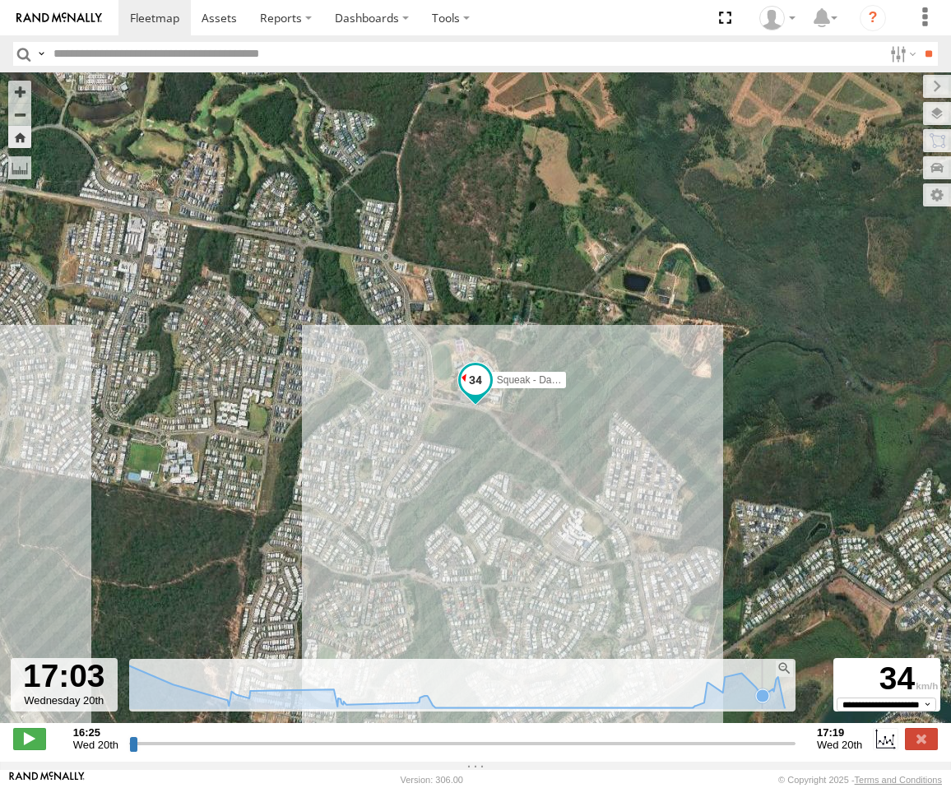
click at [759, 703] on icon at bounding box center [762, 696] width 13 height 13
click at [772, 684] on icon at bounding box center [777, 677] width 13 height 13
click at [780, 714] on icon at bounding box center [784, 707] width 13 height 13
click at [686, 714] on icon at bounding box center [692, 707] width 13 height 13
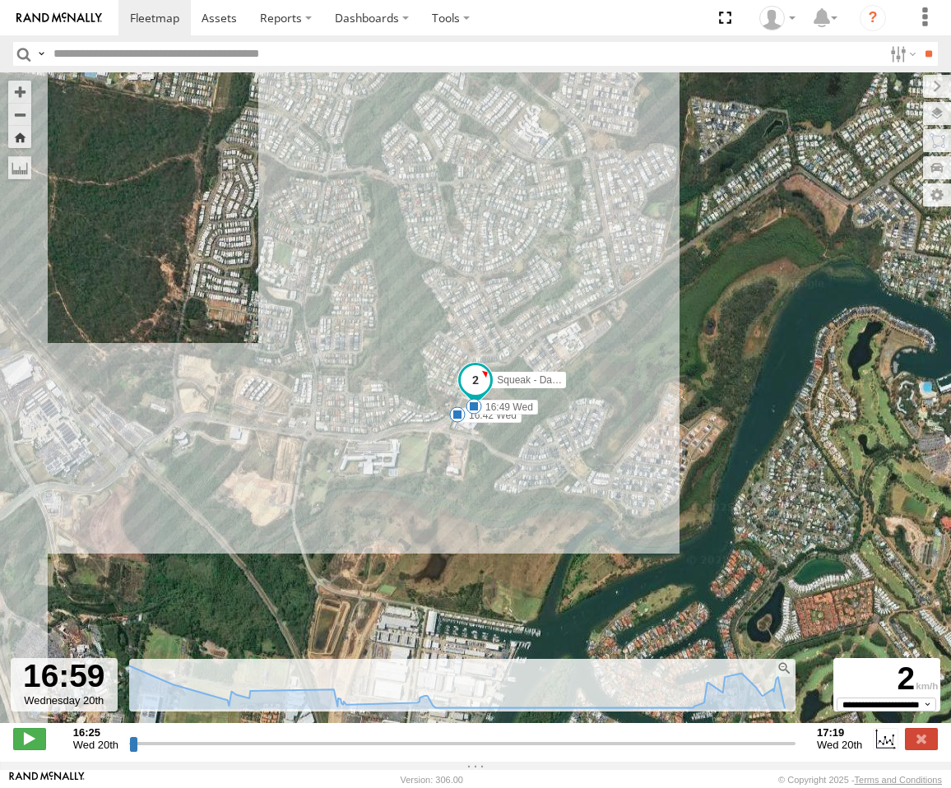
click at [473, 724] on div "Squeak - Dark Green 06:19 Wed 07:58 Wed 08:23 Wed 11:47 Wed 12:04 Wed 16:42 Wed…" at bounding box center [475, 406] width 951 height 668
click at [430, 716] on g at bounding box center [435, 707] width 16 height 16
click at [687, 713] on icon at bounding box center [693, 706] width 13 height 13
click at [340, 711] on icon at bounding box center [345, 704] width 13 height 13
click at [244, 698] on icon at bounding box center [250, 691] width 13 height 13
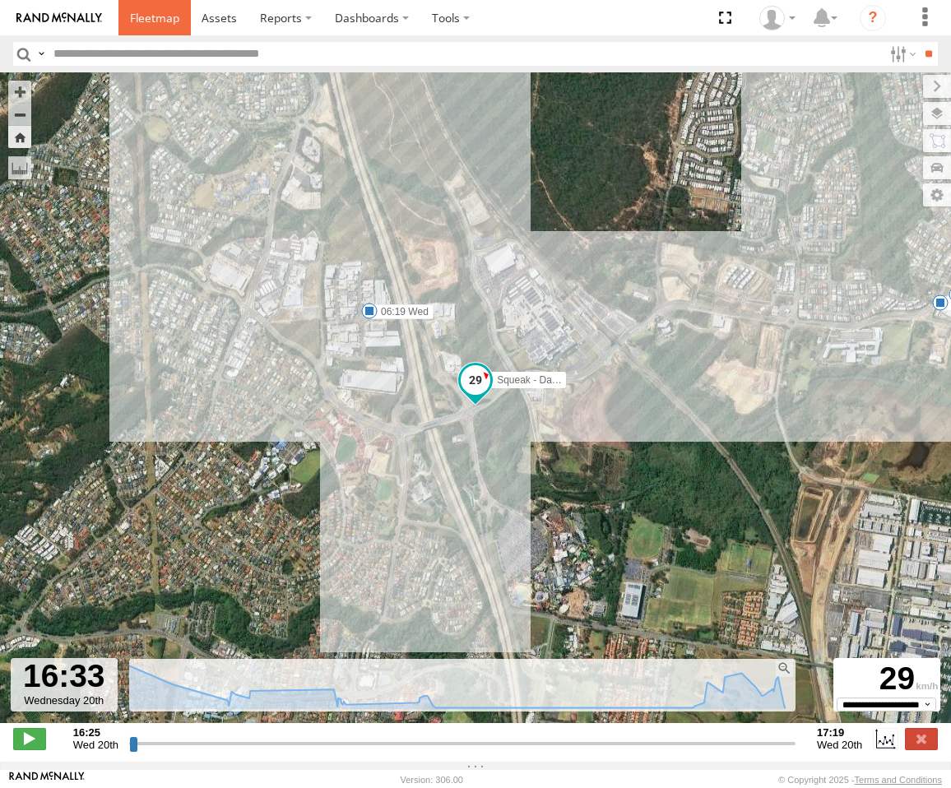
click at [130, 18] on span at bounding box center [154, 18] width 49 height 16
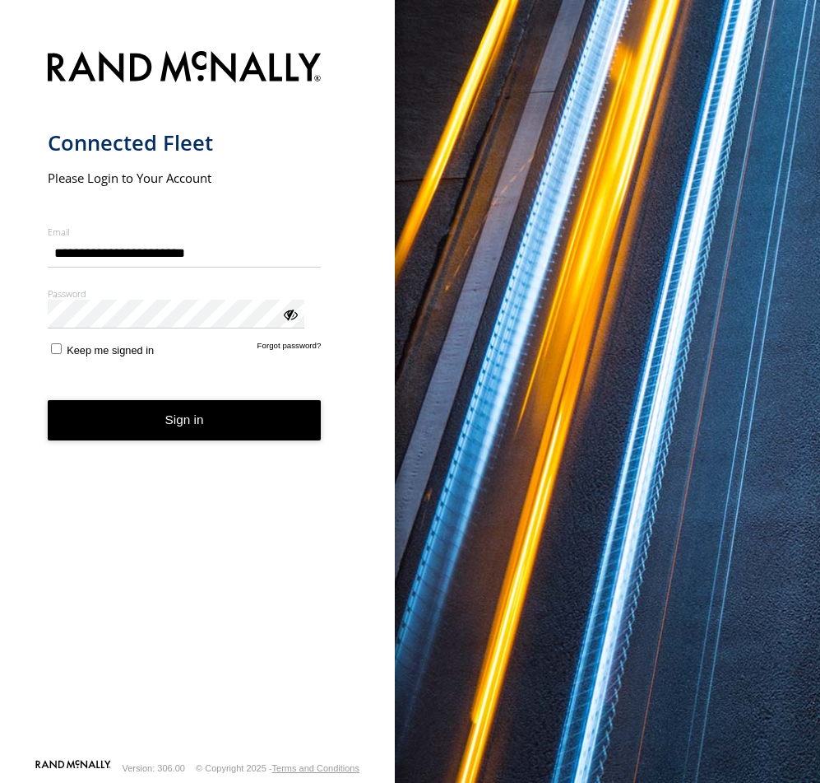
click at [174, 400] on button "Sign in" at bounding box center [185, 420] width 274 height 40
